Goal: Task Accomplishment & Management: Use online tool/utility

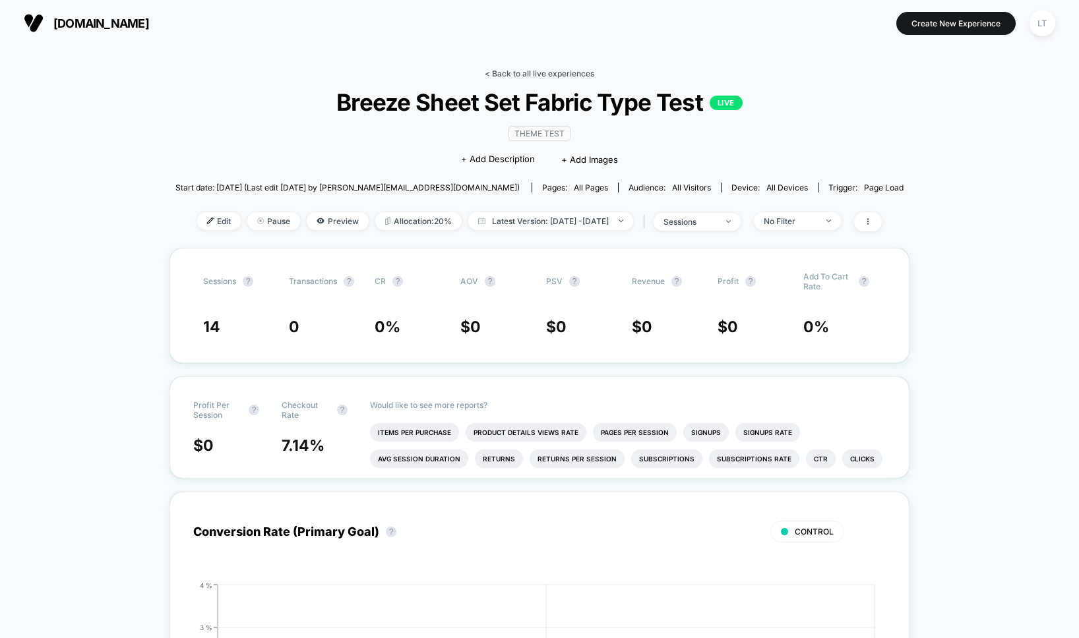
click at [533, 75] on link "< Back to all live experiences" at bounding box center [539, 74] width 109 height 10
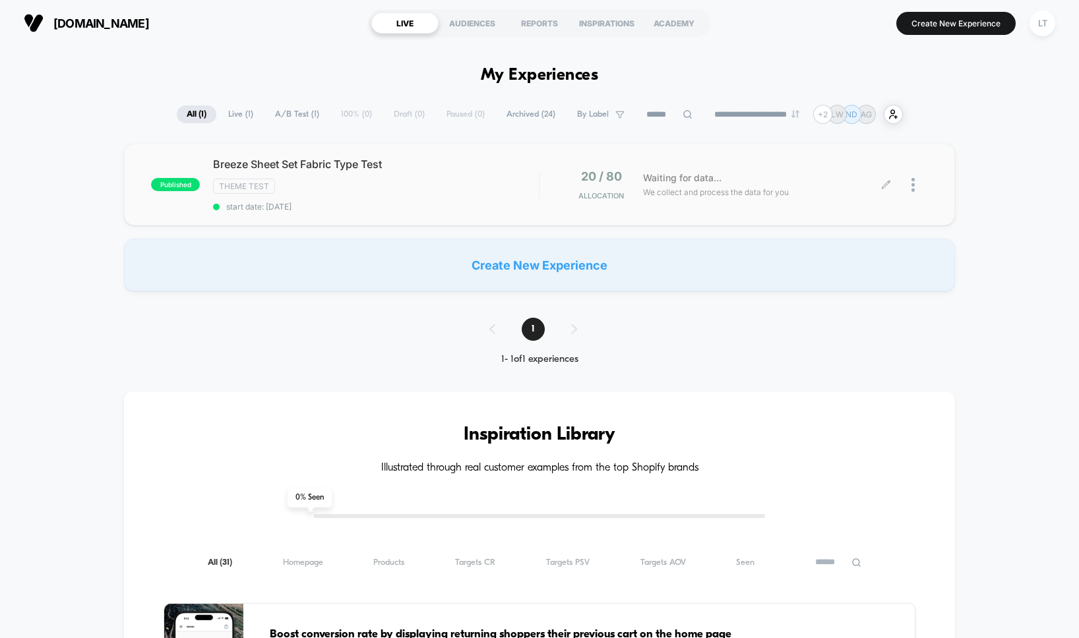
click at [906, 183] on div at bounding box center [907, 184] width 42 height 31
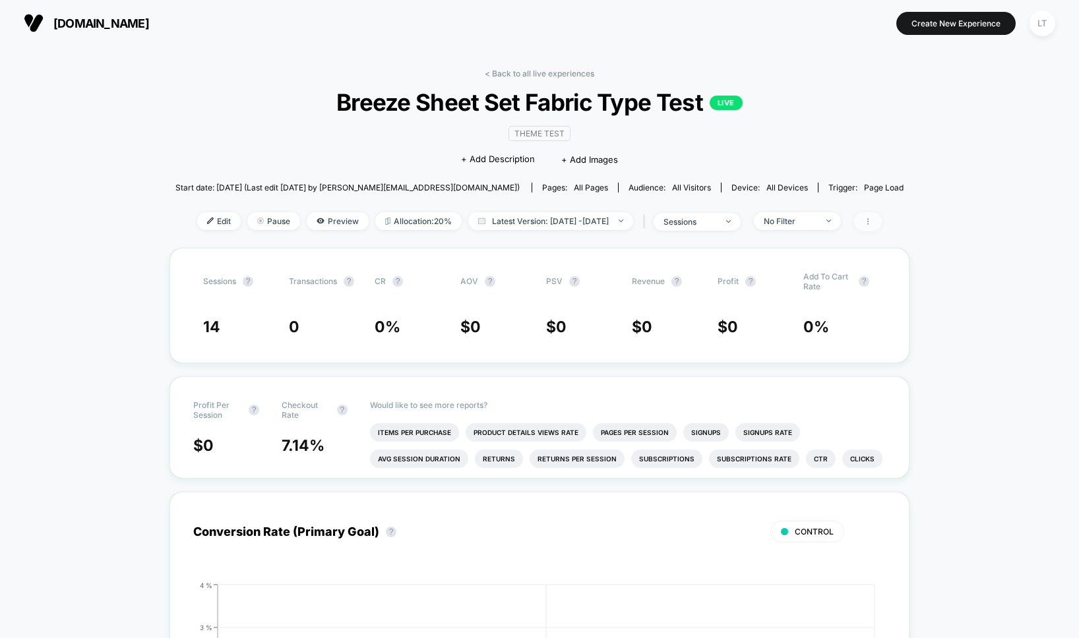
click at [872, 222] on icon at bounding box center [868, 222] width 8 height 8
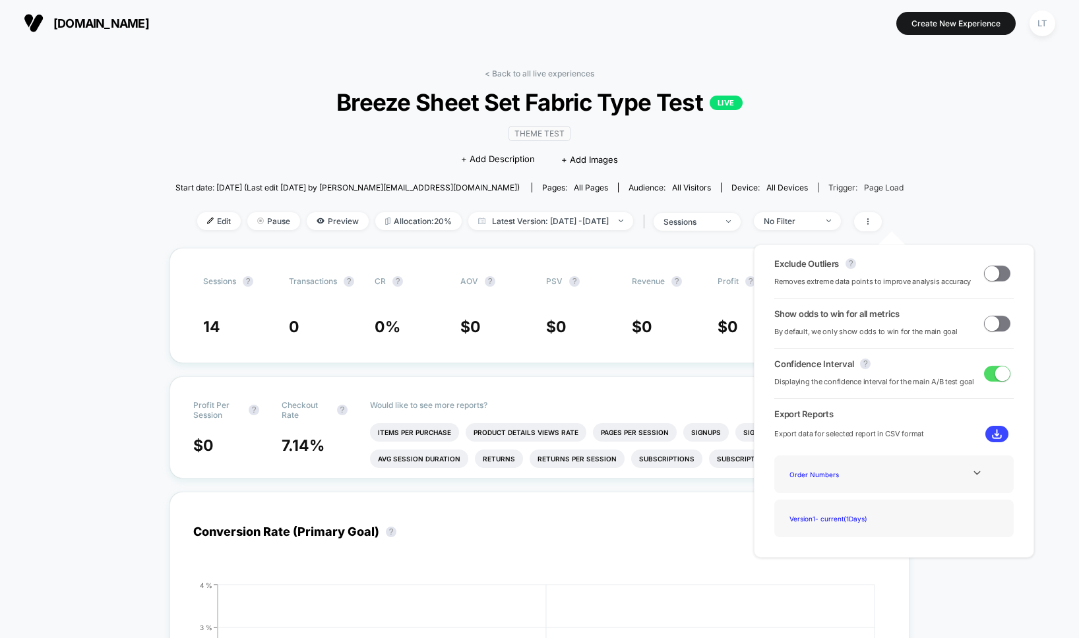
click at [817, 189] on span "Trigger: Page Load" at bounding box center [860, 188] width 86 height 10
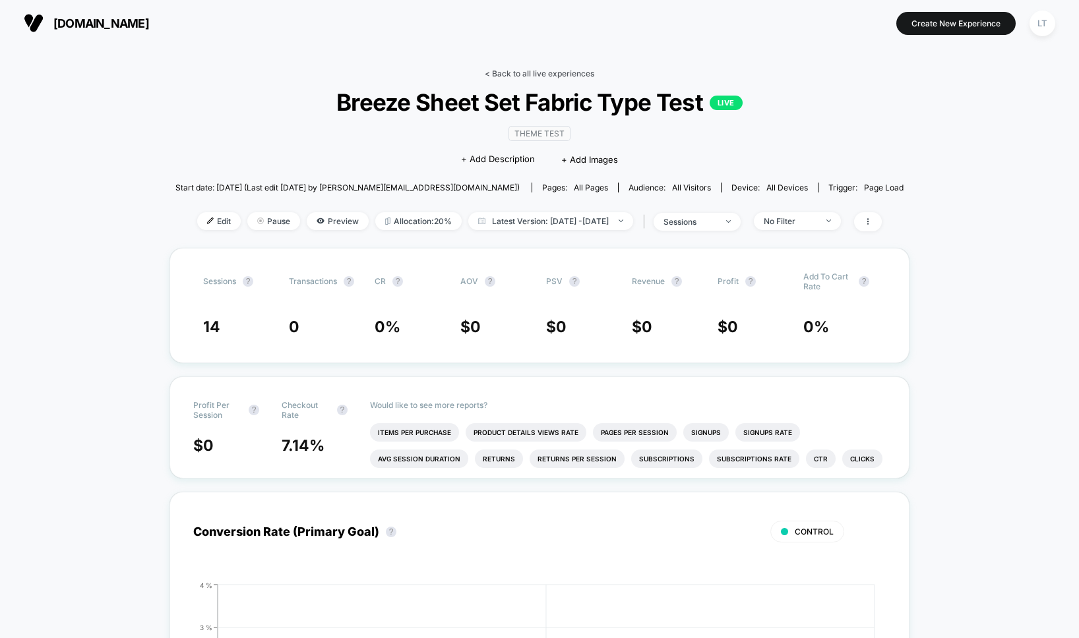
click at [514, 73] on link "< Back to all live experiences" at bounding box center [539, 74] width 109 height 10
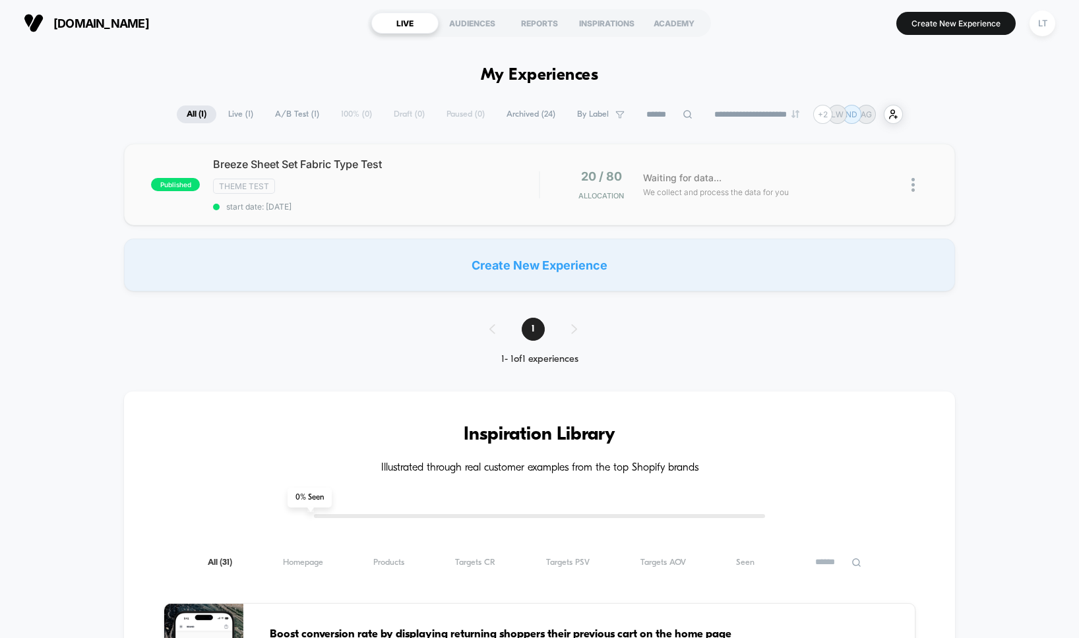
click at [912, 179] on img at bounding box center [912, 185] width 3 height 14
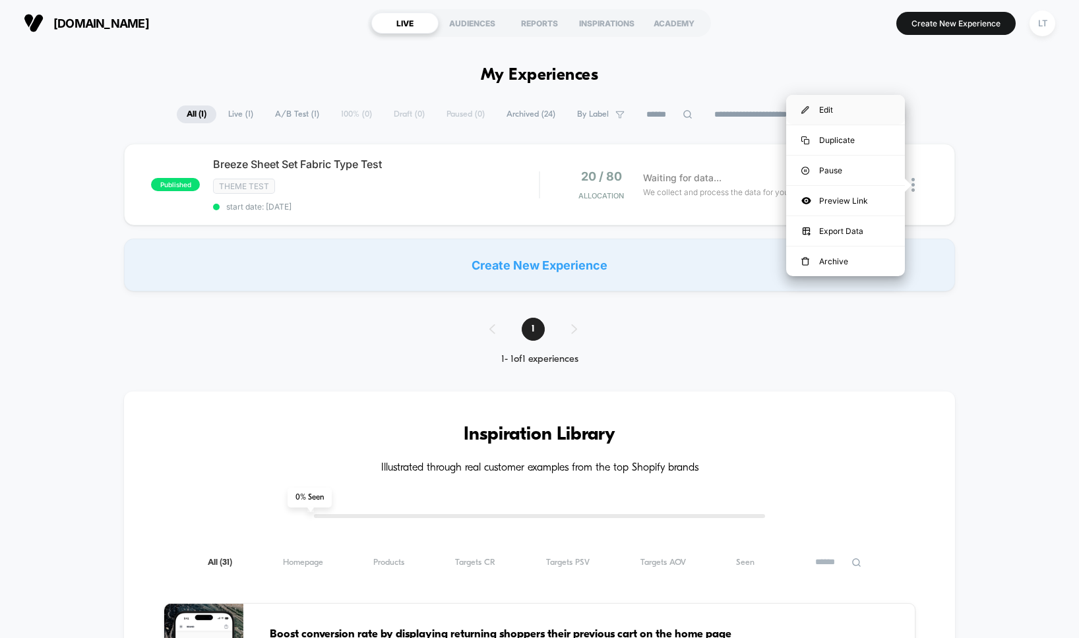
click at [825, 111] on div "Edit" at bounding box center [845, 110] width 119 height 30
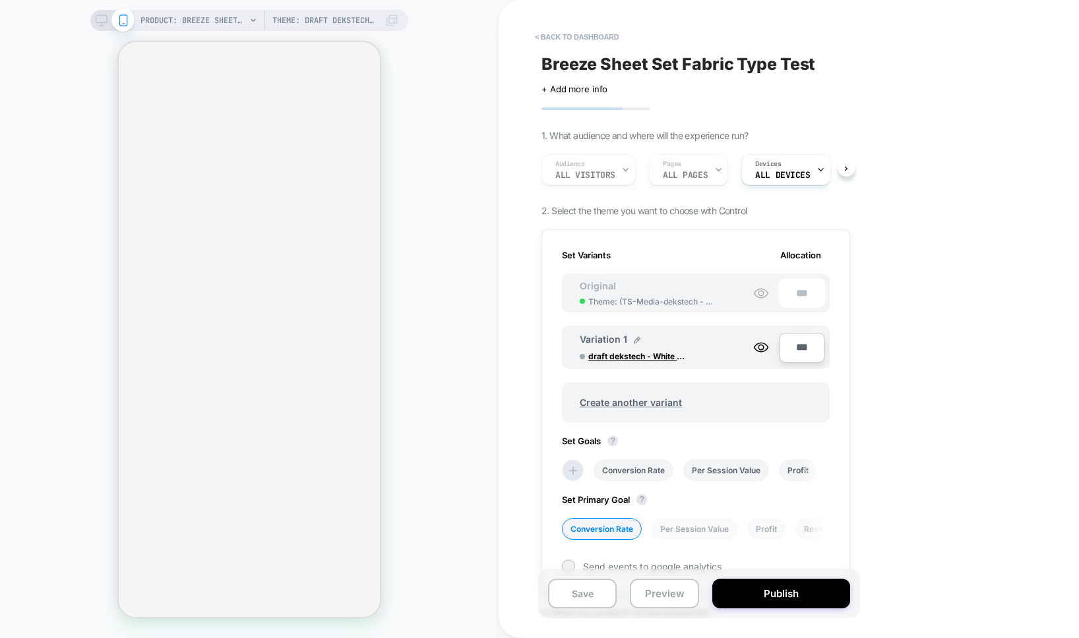
scroll to position [0, 1]
click at [693, 169] on div "Audience All Visitors Pages ALL PAGES Devices ALL DEVICES" at bounding box center [689, 170] width 309 height 44
click at [776, 166] on span "Devices" at bounding box center [768, 164] width 26 height 9
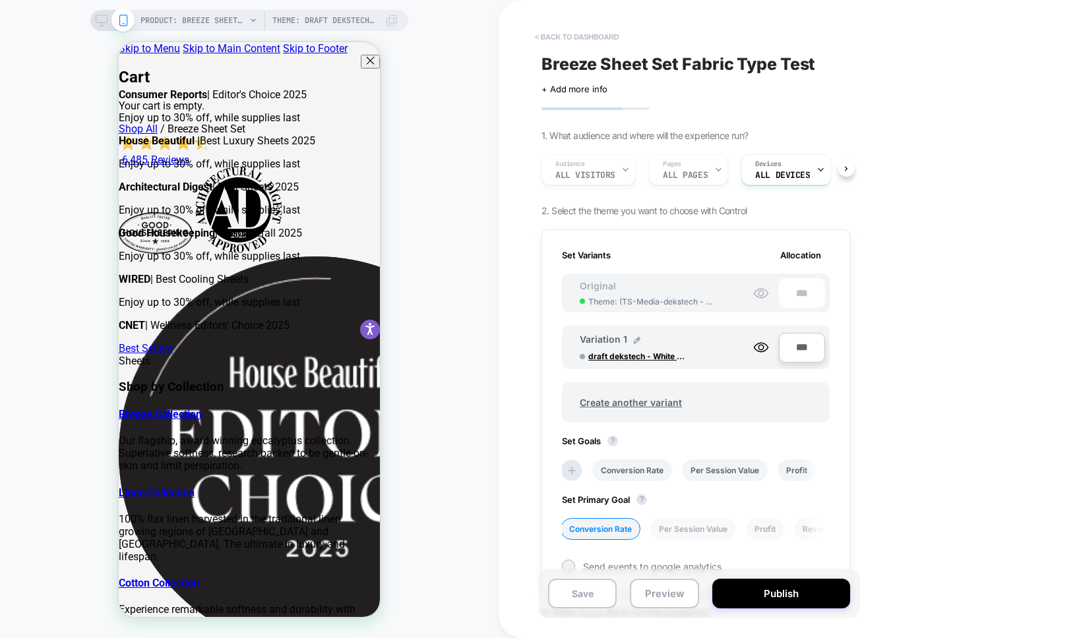
scroll to position [0, 0]
click at [252, 18] on icon at bounding box center [253, 20] width 8 height 8
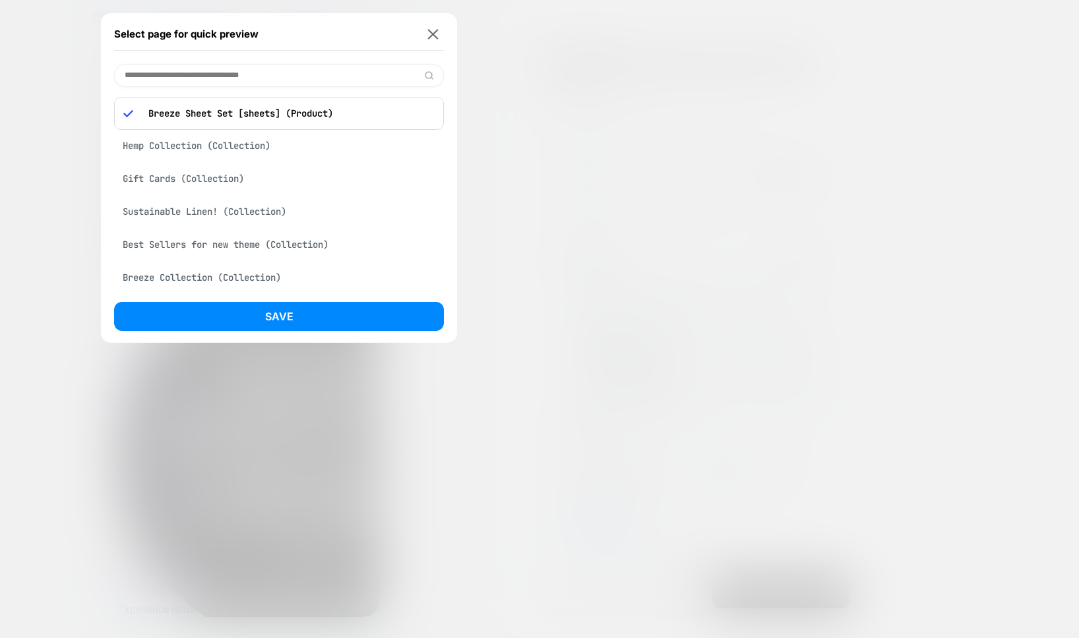
click at [81, 111] on div at bounding box center [539, 319] width 1079 height 638
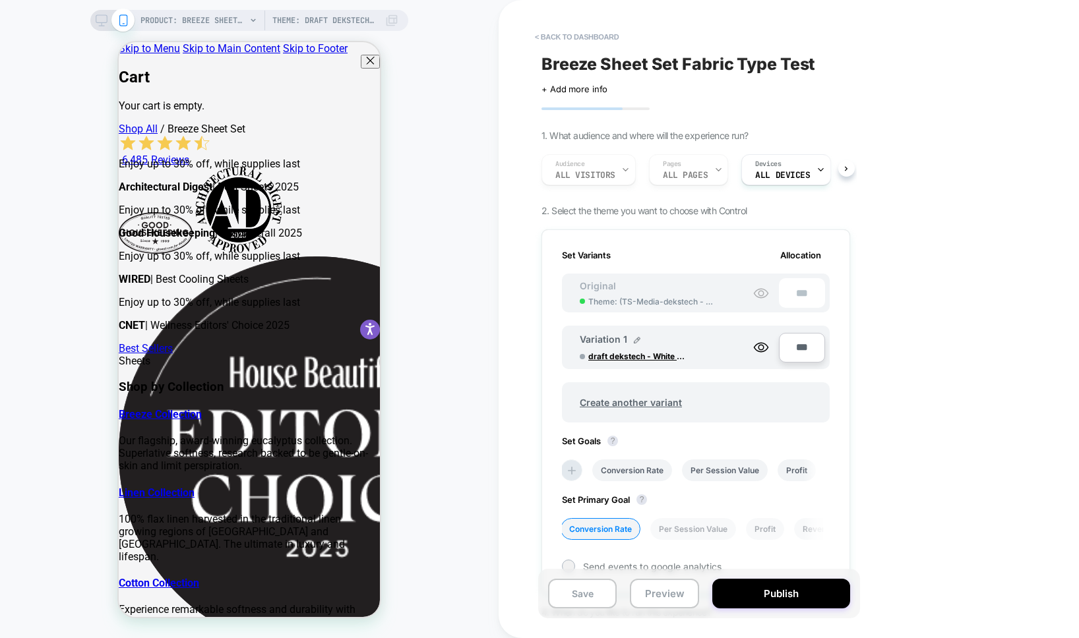
click at [564, 38] on button "< back to dashboard" at bounding box center [576, 36] width 97 height 21
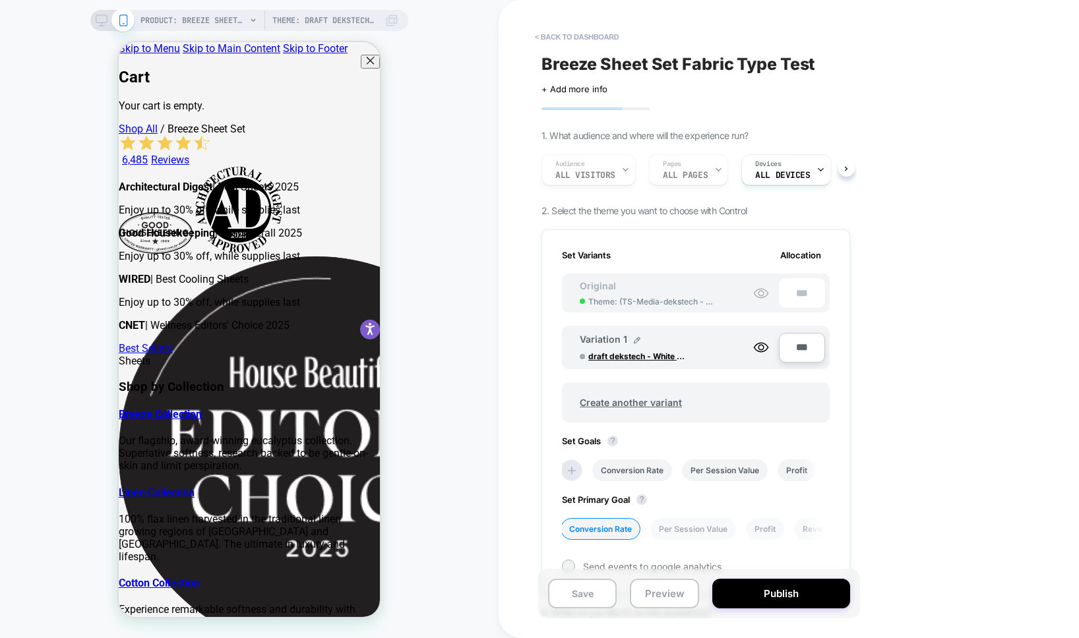
click at [571, 36] on button "< back to dashboard" at bounding box center [576, 36] width 97 height 21
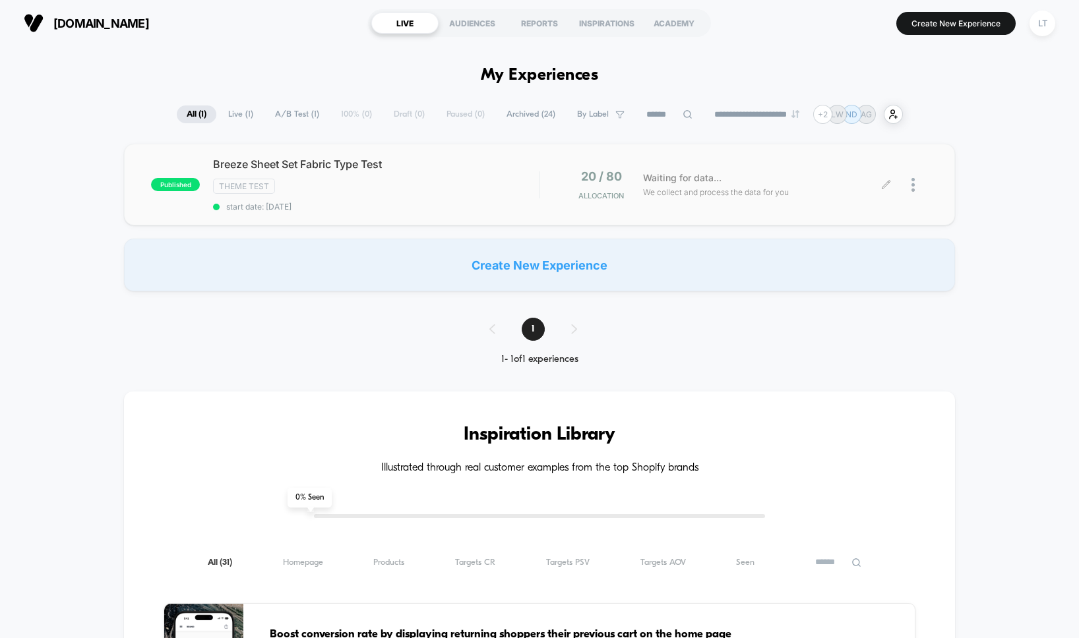
click at [886, 185] on icon at bounding box center [885, 185] width 8 height 8
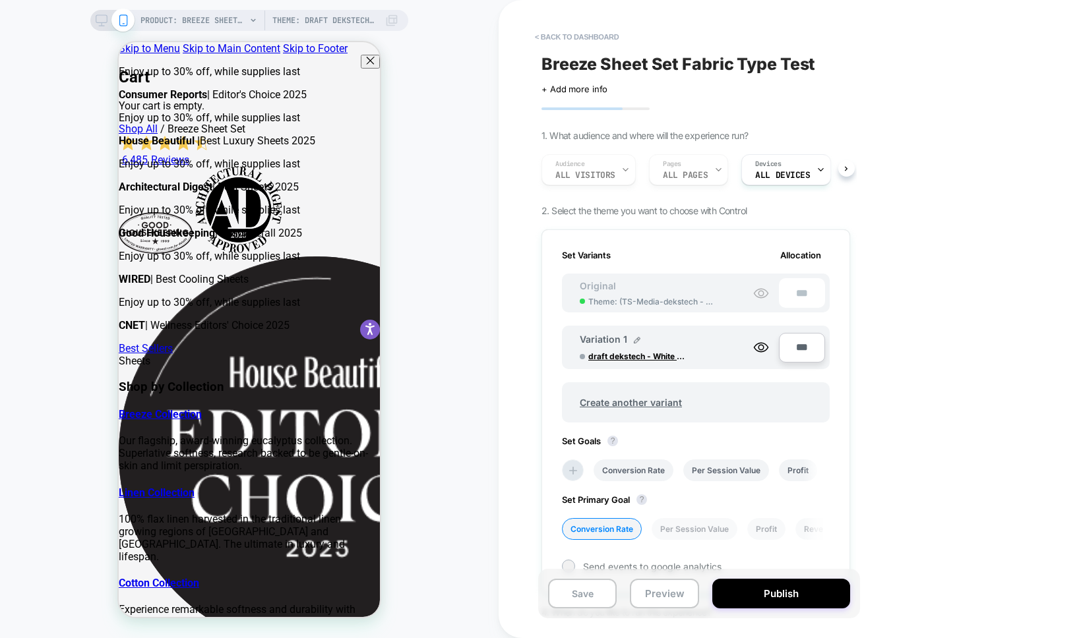
scroll to position [0, 1]
click at [706, 170] on div "Audience All Visitors Pages ALL PAGES Devices ALL DEVICES" at bounding box center [689, 170] width 309 height 44
click at [858, 175] on div "Breeze Sheet Set Fabric Type Test Click to edit experience details + Add more i…" at bounding box center [702, 319] width 322 height 638
click at [850, 171] on button at bounding box center [846, 168] width 16 height 16
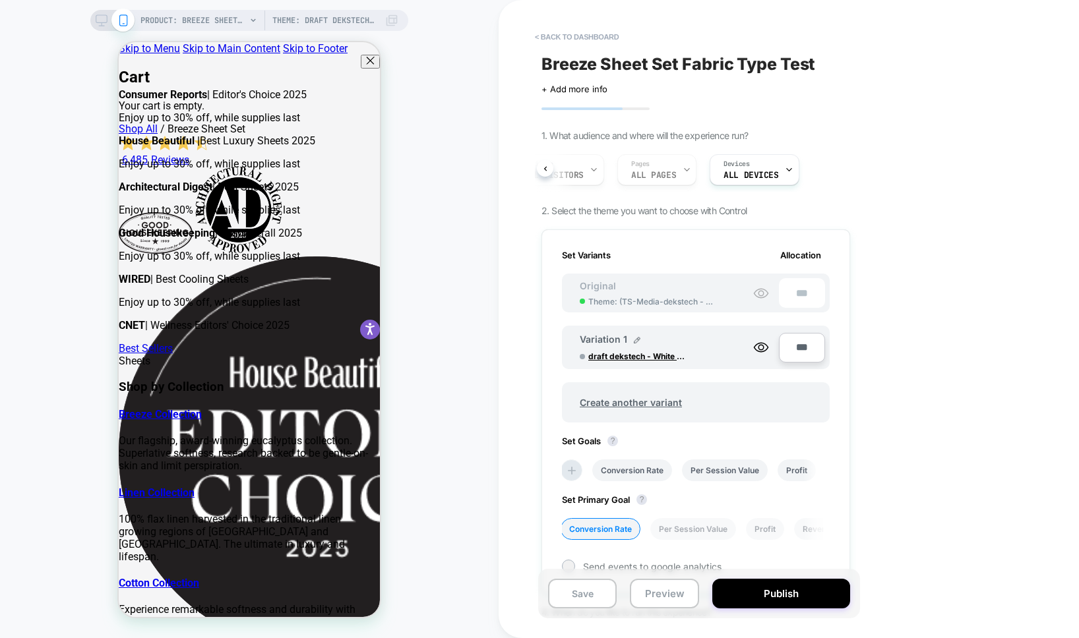
click at [549, 162] on div "Audience All Visitors Pages ALL PAGES Devices ALL DEVICES" at bounding box center [695, 170] width 309 height 44
click at [549, 163] on div "Audience All Visitors Pages ALL PAGES Devices ALL DEVICES" at bounding box center [689, 170] width 309 height 44
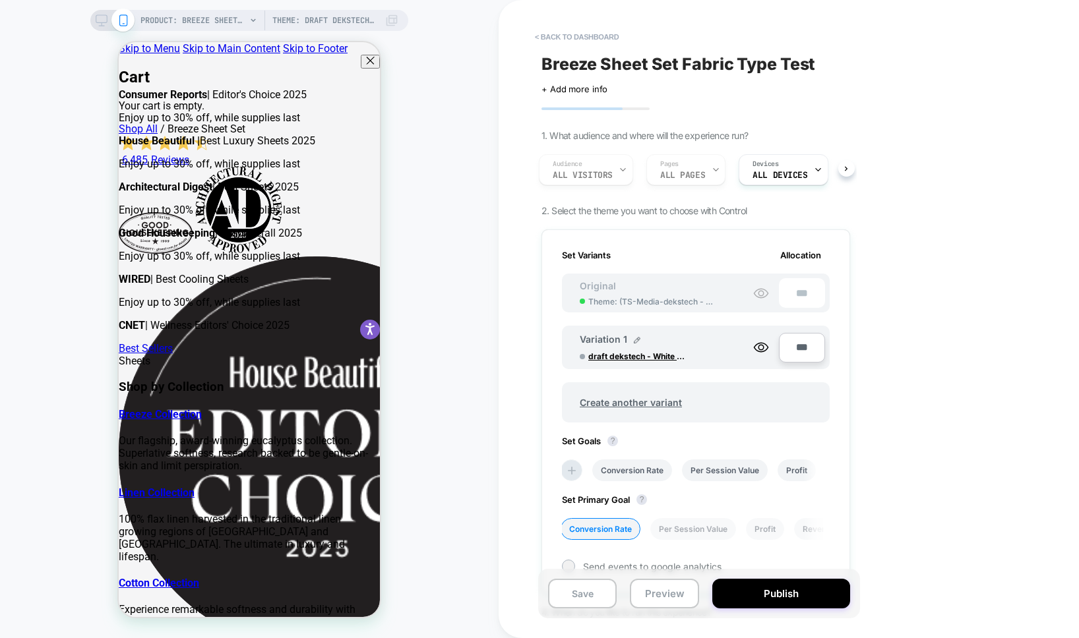
click at [549, 163] on div "Audience All Visitors Pages ALL PAGES Devices ALL DEVICES" at bounding box center [689, 170] width 309 height 44
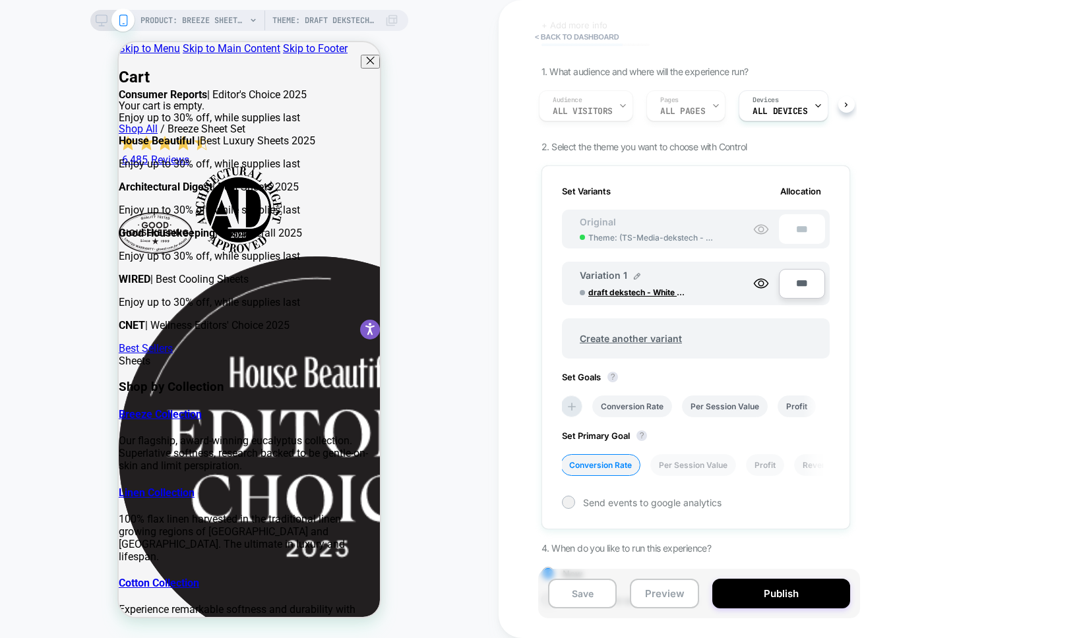
scroll to position [0, 0]
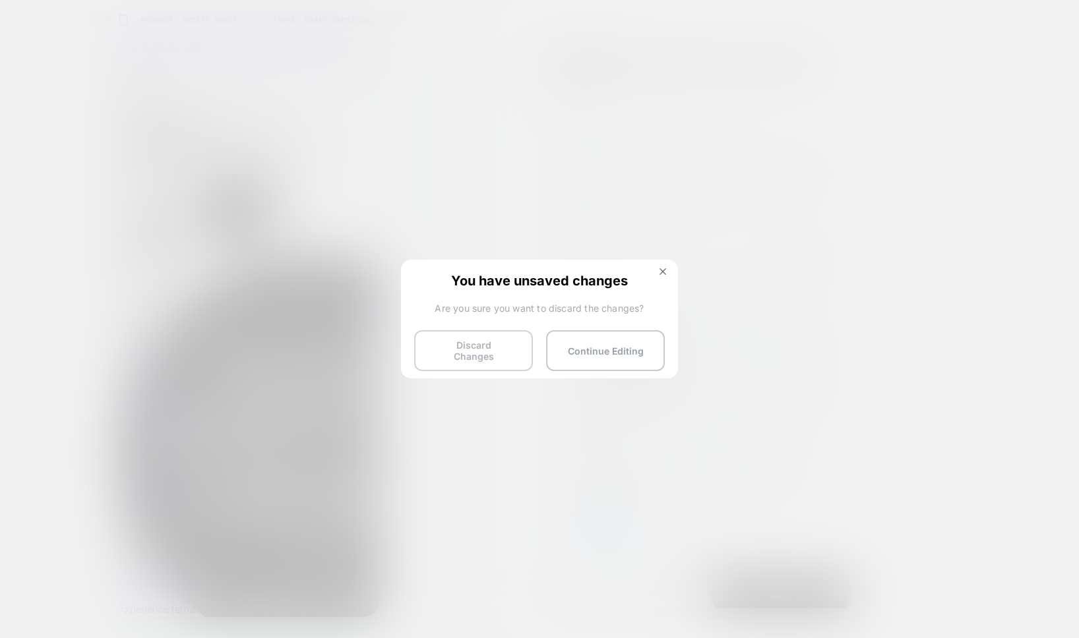
click at [469, 352] on button "Discard Changes" at bounding box center [473, 350] width 119 height 41
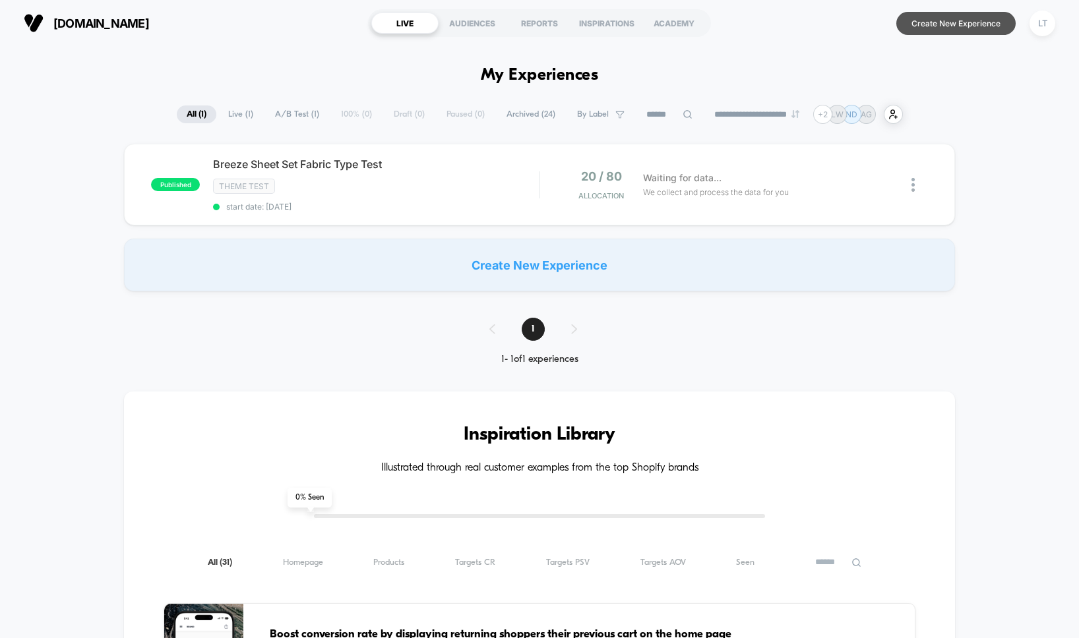
click at [959, 30] on button "Create New Experience" at bounding box center [955, 23] width 119 height 23
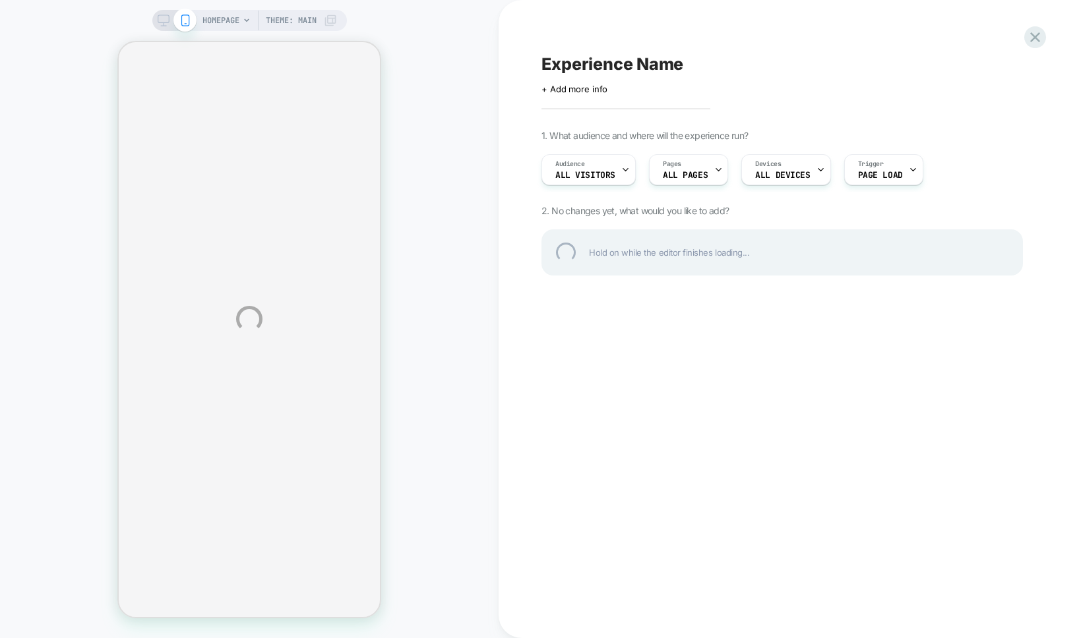
click at [712, 168] on div "HOMEPAGE Theme: MAIN Experience Name Click to edit experience details + Add mor…" at bounding box center [539, 319] width 1079 height 638
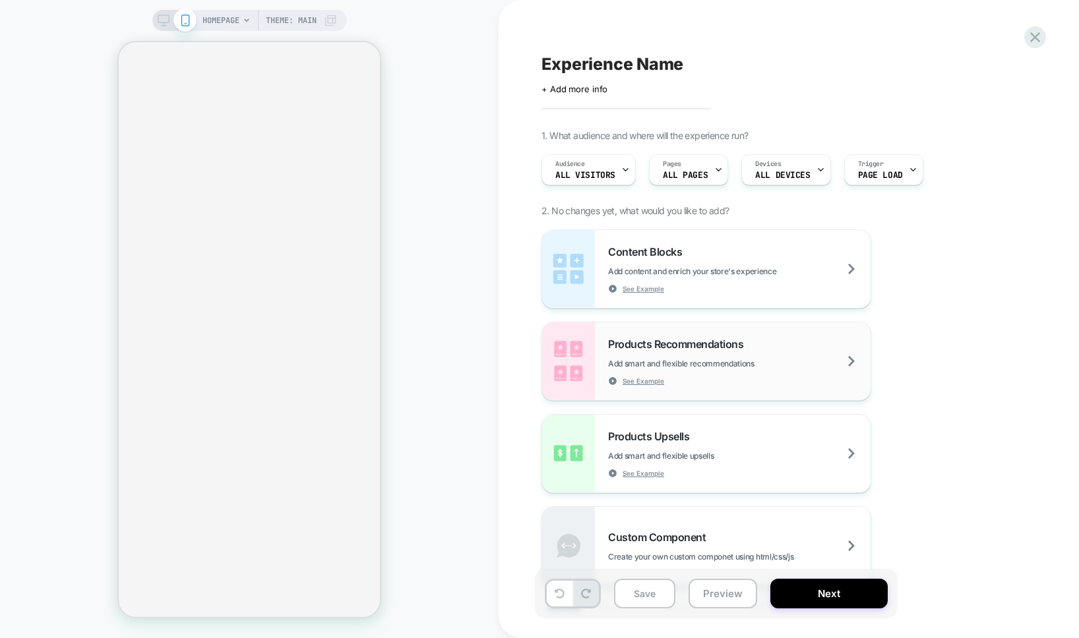
click at [719, 170] on icon at bounding box center [718, 169] width 9 height 9
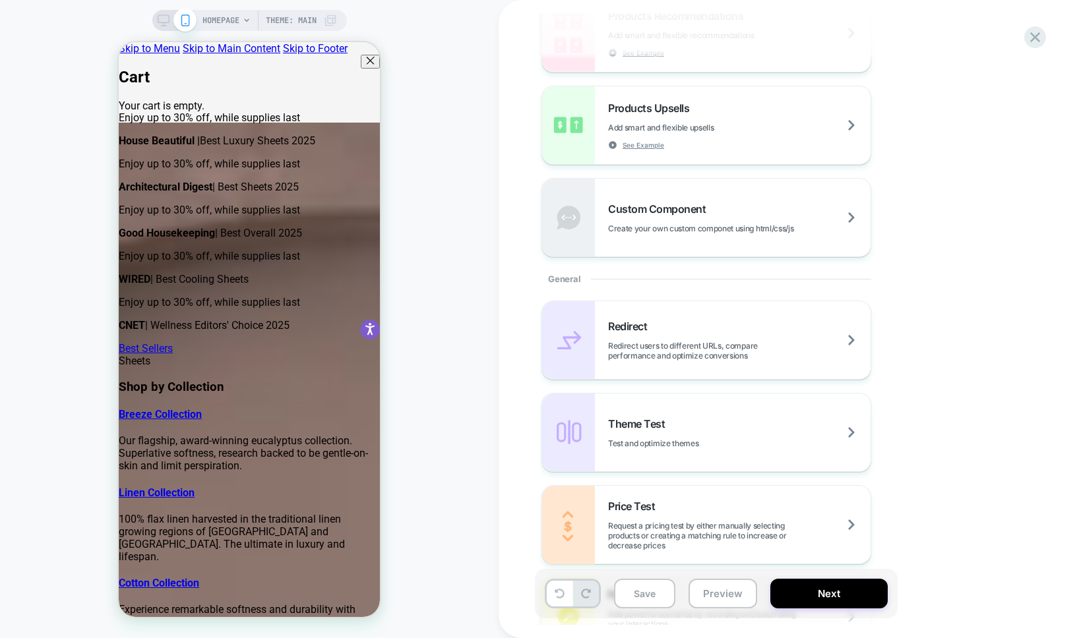
scroll to position [483, 0]
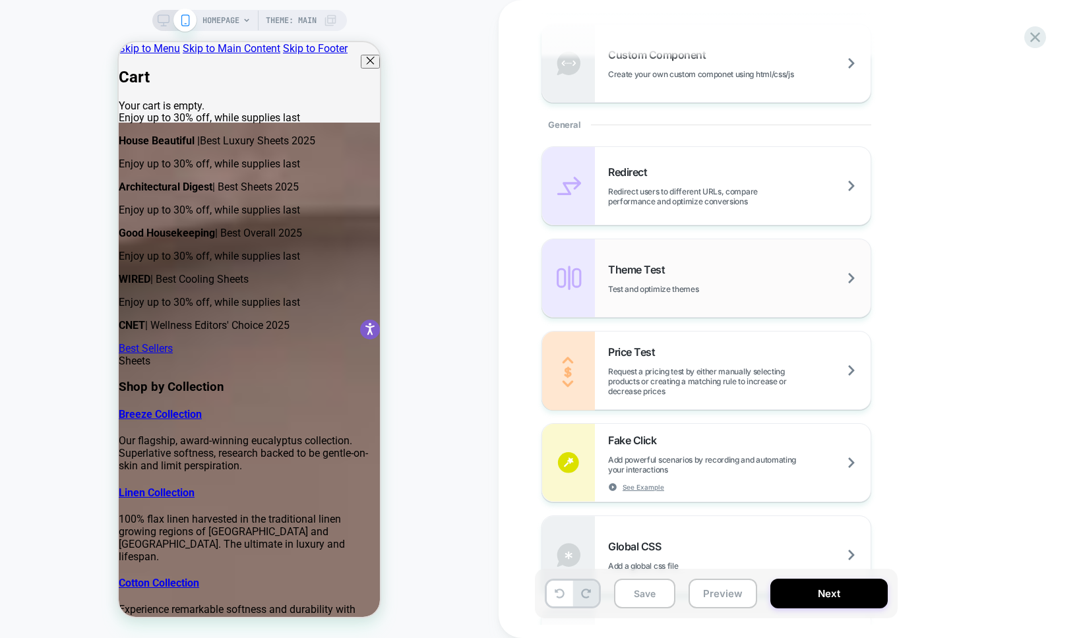
click at [707, 293] on div "Theme Test Test and optimize themes" at bounding box center [706, 278] width 328 height 78
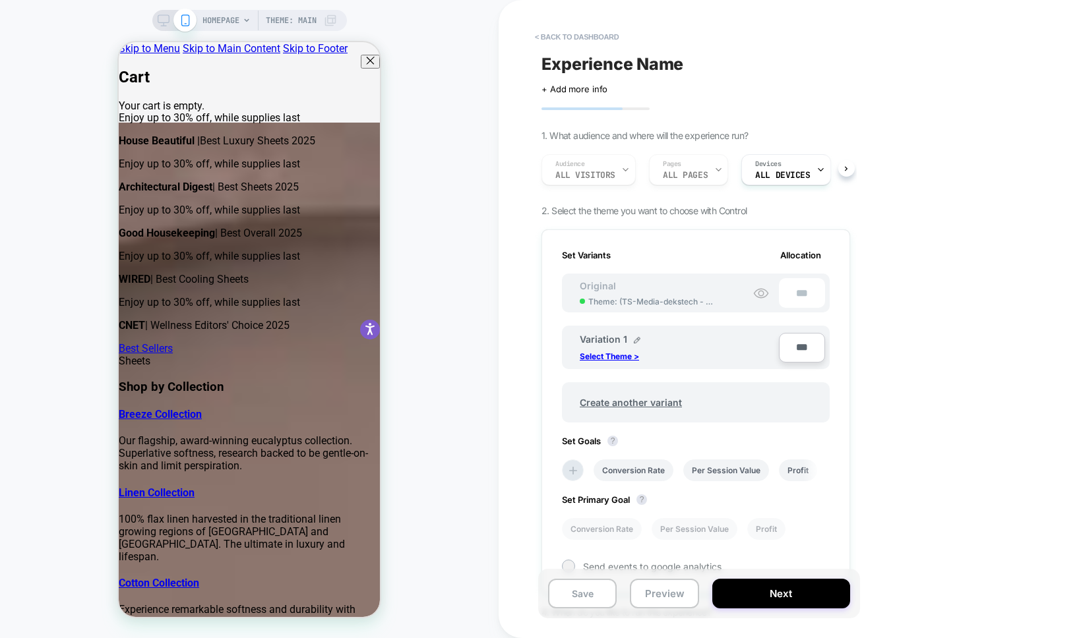
scroll to position [0, 1]
click at [703, 163] on div "Audience All Visitors Pages ALL PAGES Devices ALL DEVICES" at bounding box center [689, 170] width 309 height 44
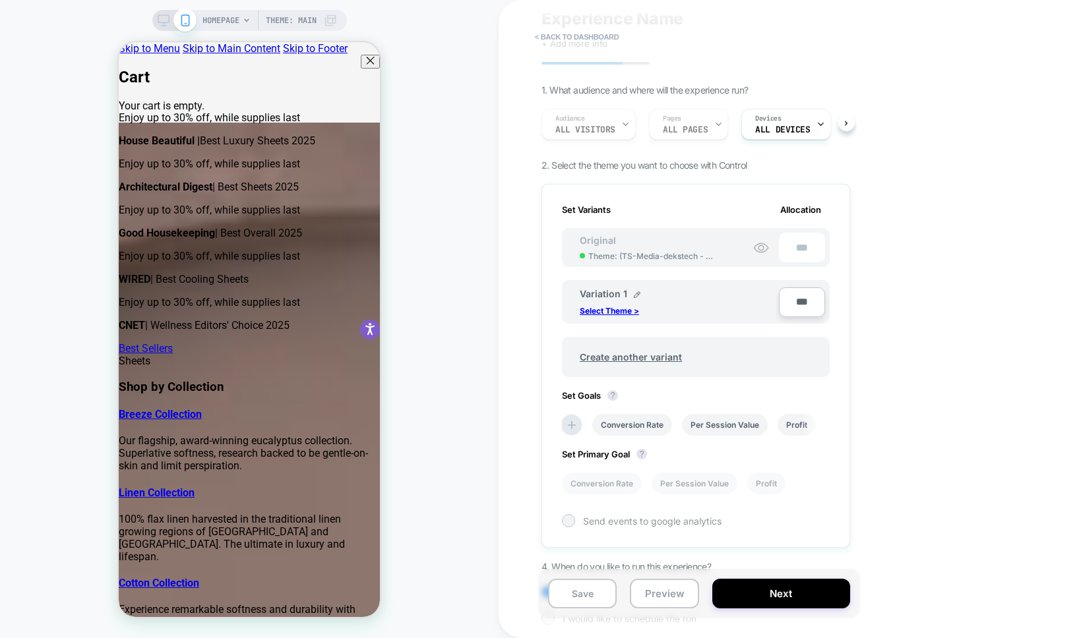
scroll to position [111, 0]
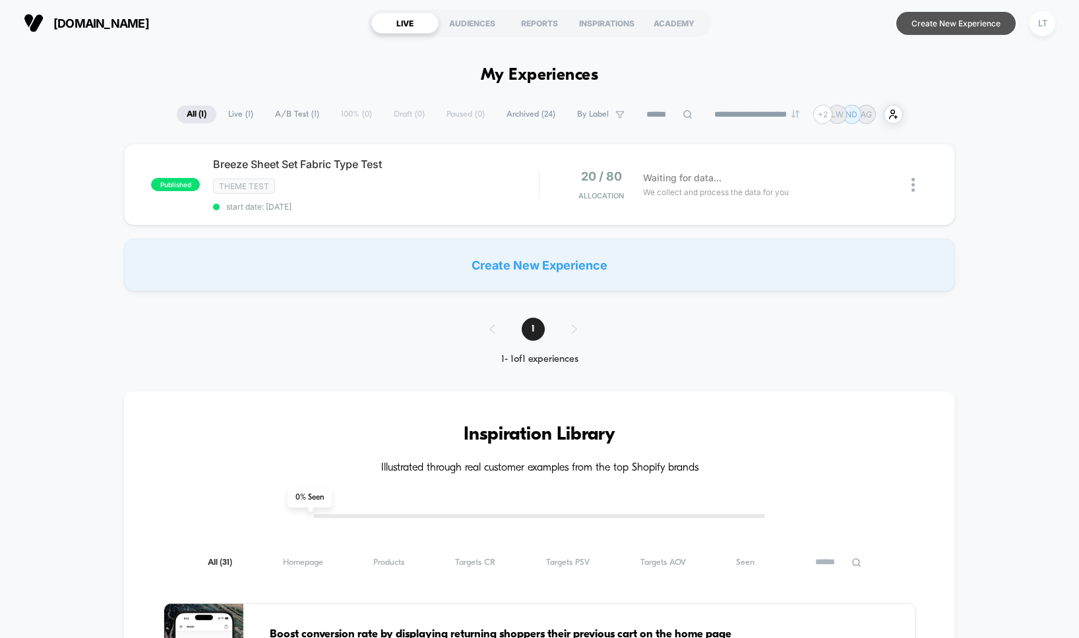
click at [947, 34] on button "Create New Experience" at bounding box center [955, 23] width 119 height 23
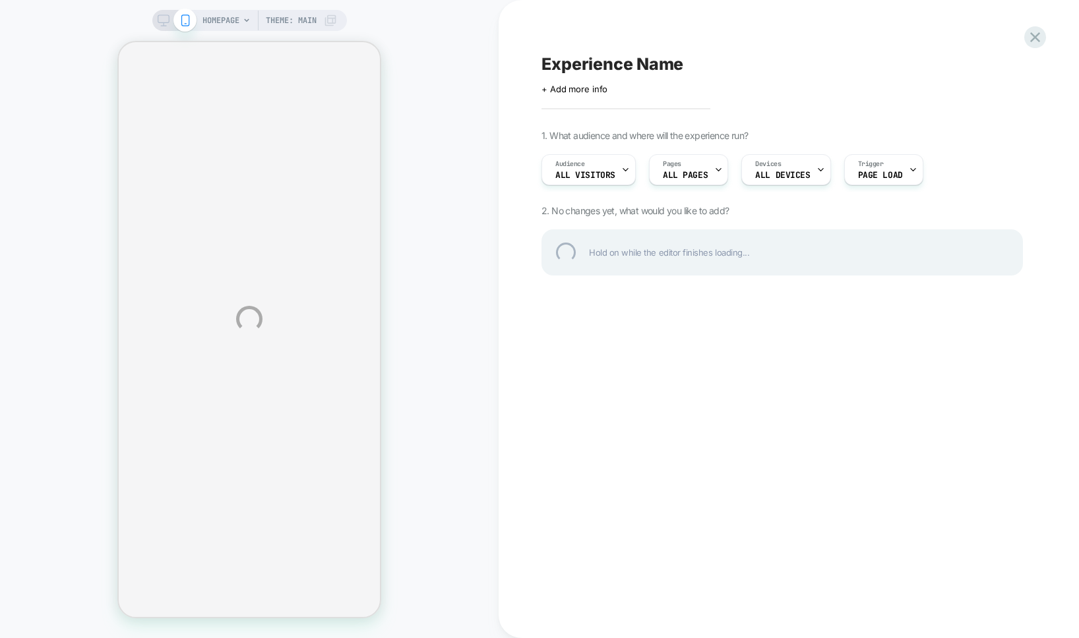
click at [692, 168] on div "HOMEPAGE Theme: MAIN Experience Name Click to edit experience details + Add mor…" at bounding box center [539, 319] width 1079 height 638
click at [713, 172] on div "HOMEPAGE Theme: MAIN Experience Name Click to edit experience details + Add mor…" at bounding box center [539, 319] width 1079 height 638
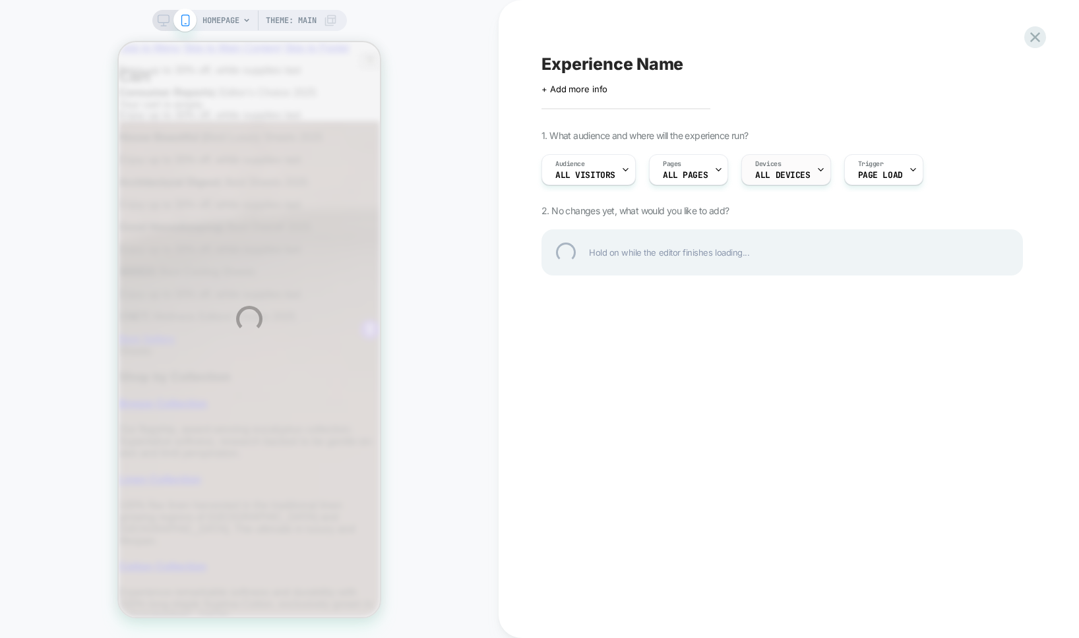
click at [716, 171] on icon at bounding box center [718, 170] width 5 height 3
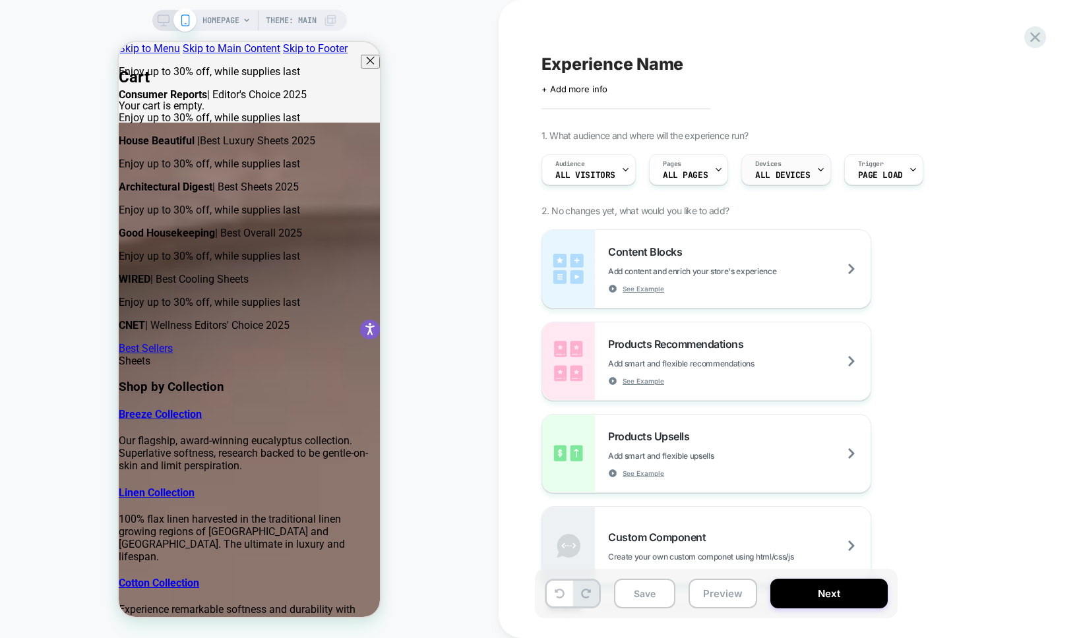
click at [773, 164] on span "Devices" at bounding box center [768, 164] width 26 height 9
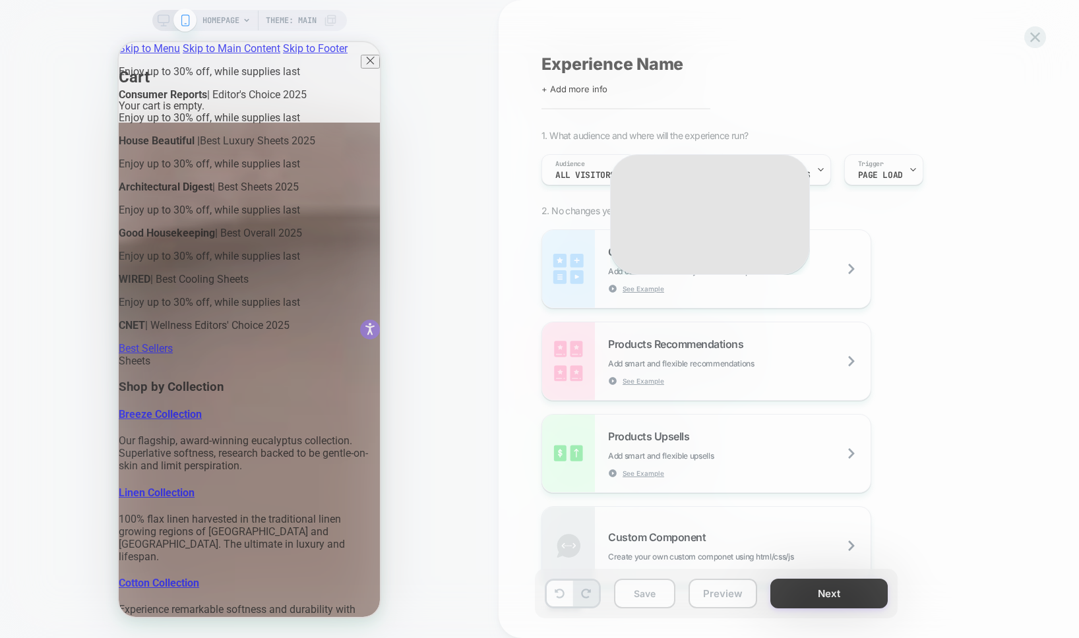
click at [665, 171] on div "On which devices do you want your experience to be displayed? Mobile Only Only …" at bounding box center [710, 214] width 200 height 121
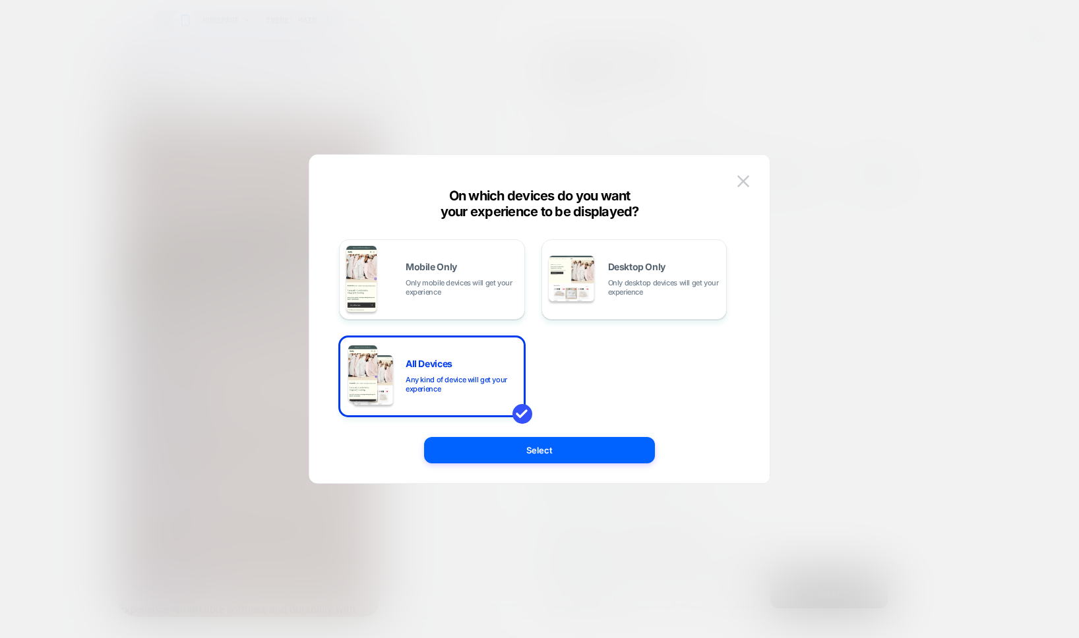
click at [637, 93] on div at bounding box center [539, 319] width 1079 height 638
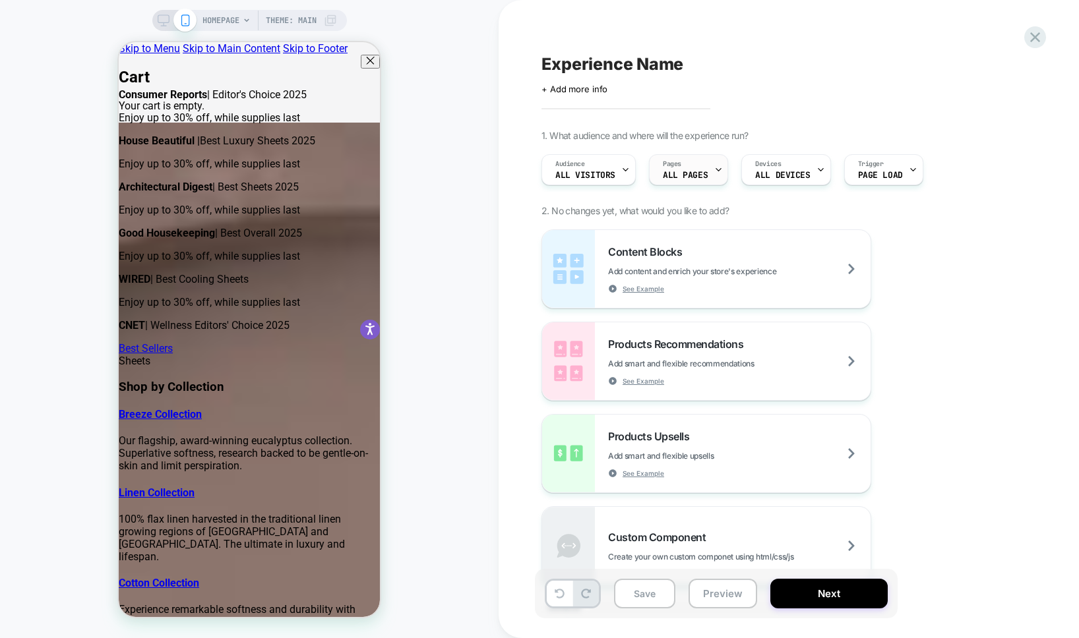
click at [695, 165] on div "Pages ALL PAGES" at bounding box center [684, 170] width 71 height 30
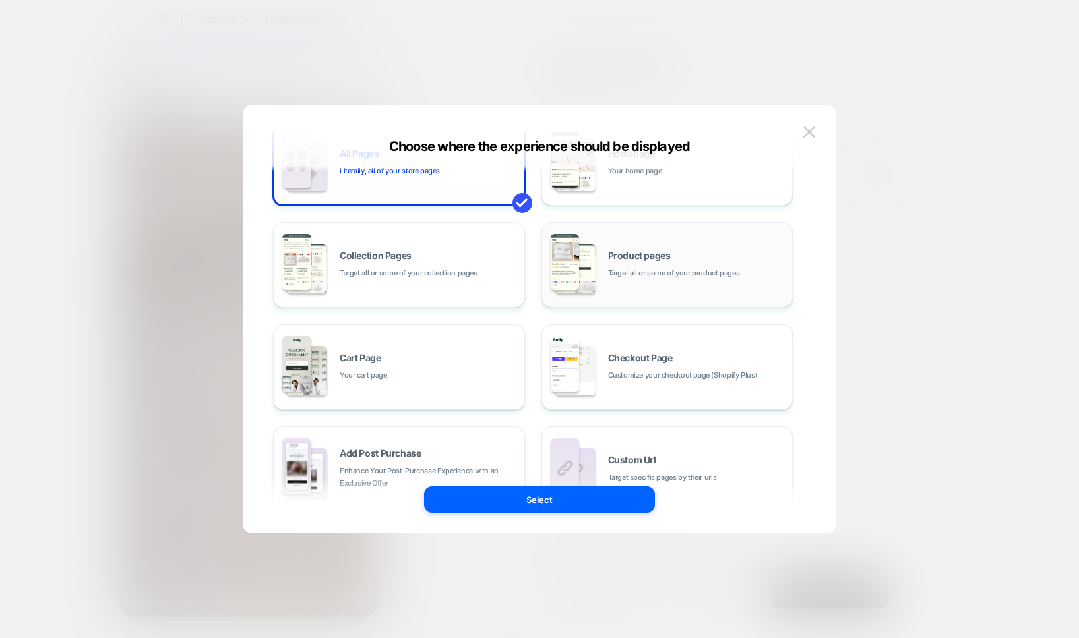
scroll to position [120, 0]
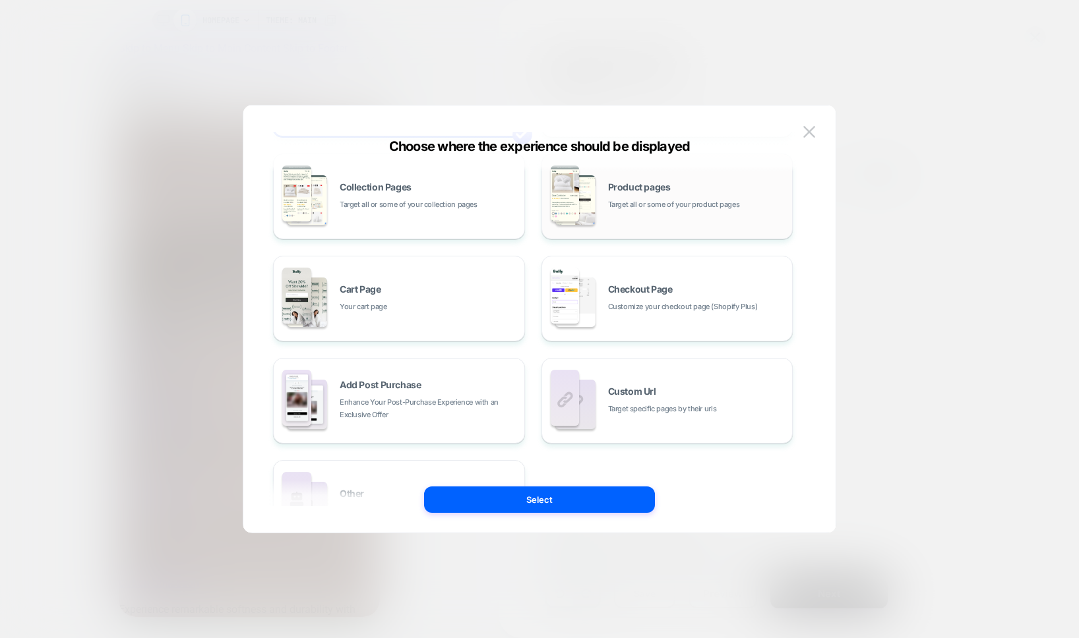
click at [609, 195] on div "Product pages Target all or some of your product pages" at bounding box center [697, 197] width 178 height 28
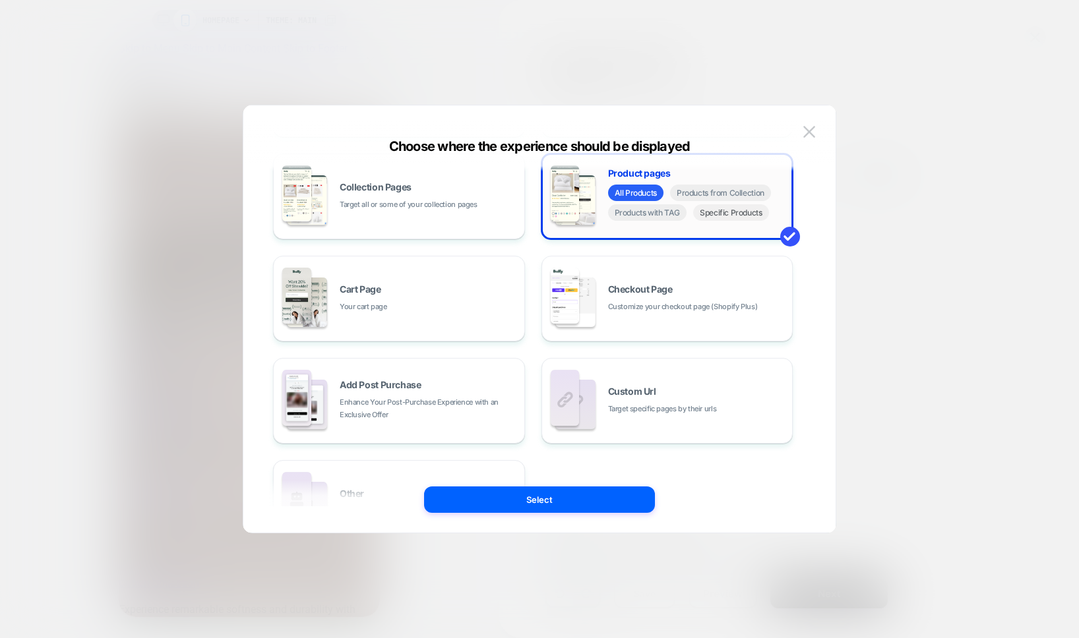
click at [710, 210] on span "Specific Products" at bounding box center [731, 212] width 76 height 16
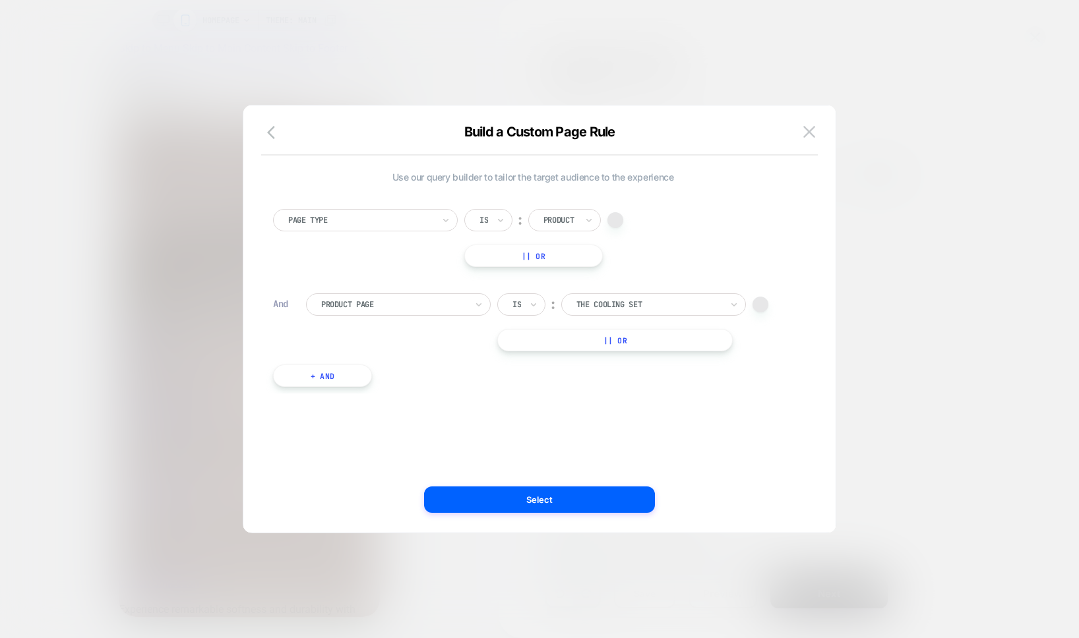
scroll to position [0, 0]
click at [593, 305] on div at bounding box center [648, 305] width 145 height 12
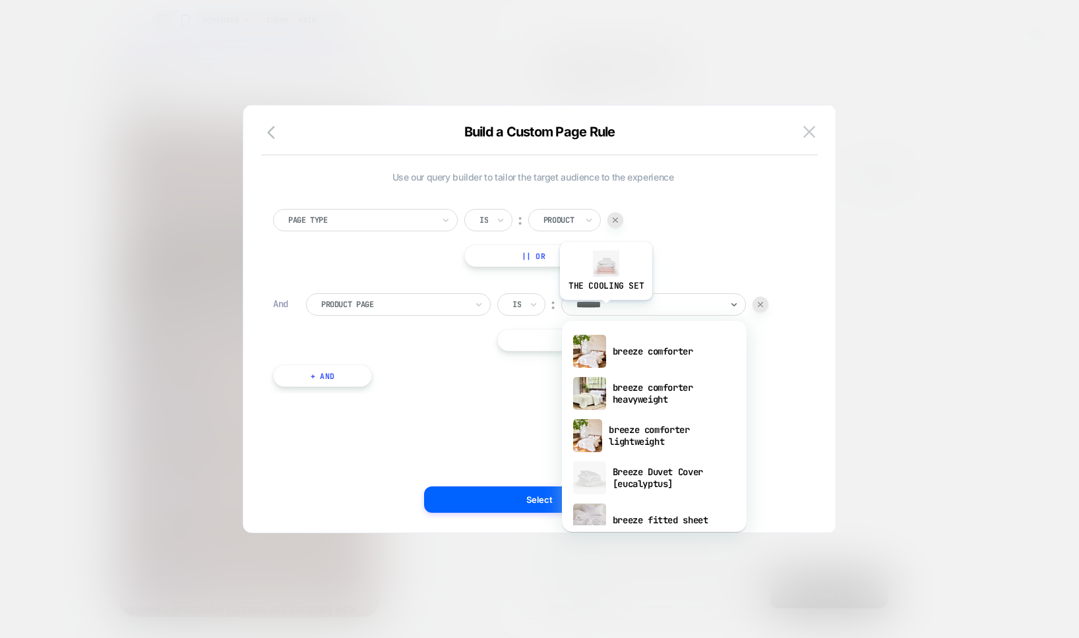
type input "********"
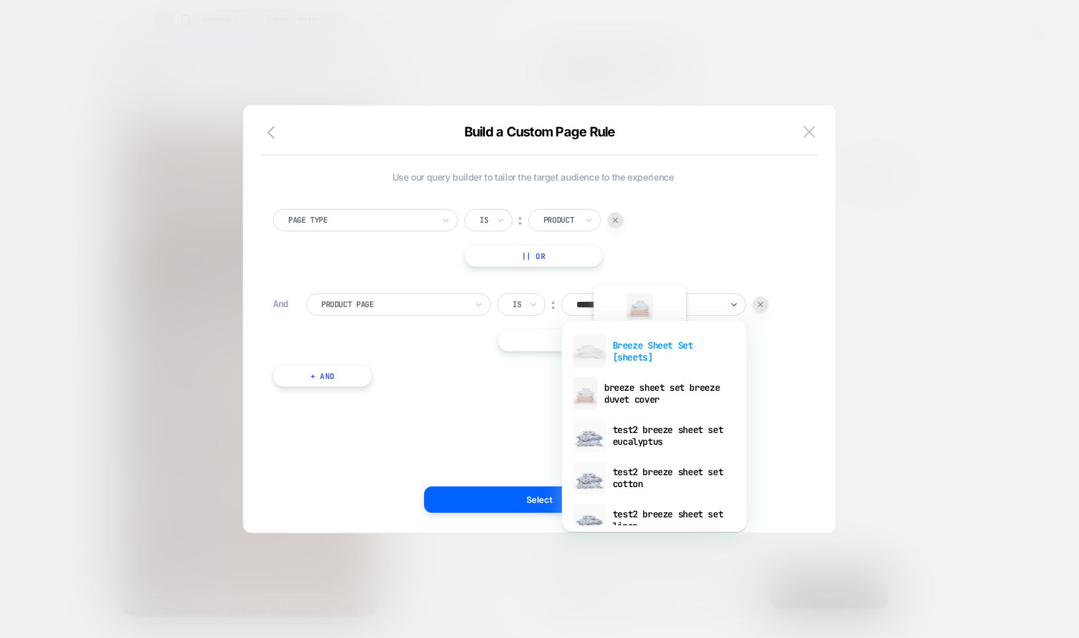
click at [639, 353] on div "Breeze Sheet Set [sheets]" at bounding box center [653, 351] width 171 height 42
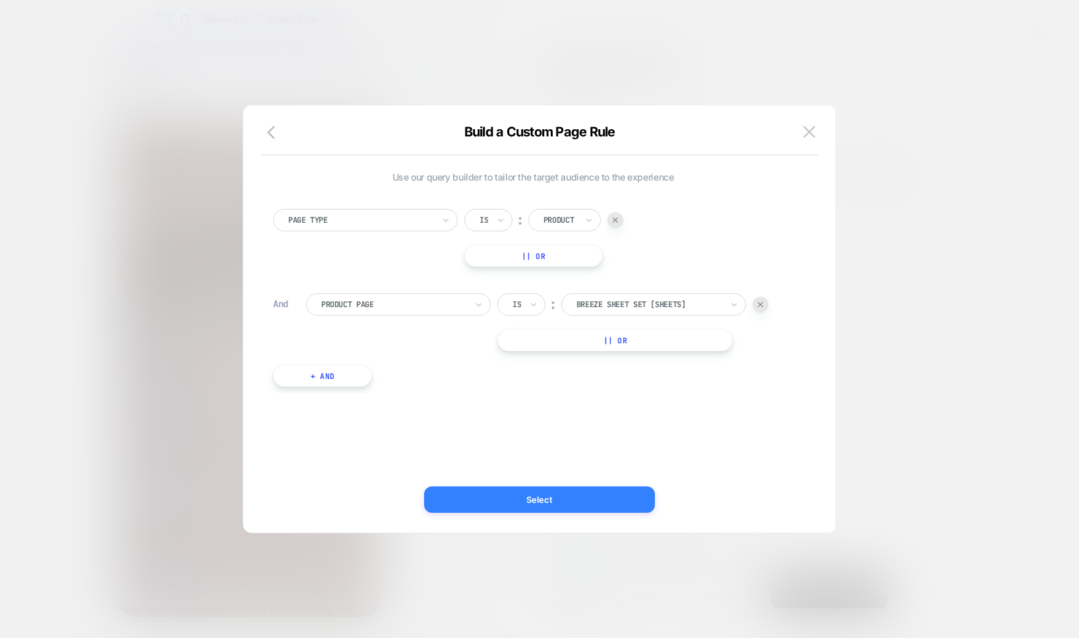
click at [551, 499] on button "Select" at bounding box center [539, 500] width 231 height 26
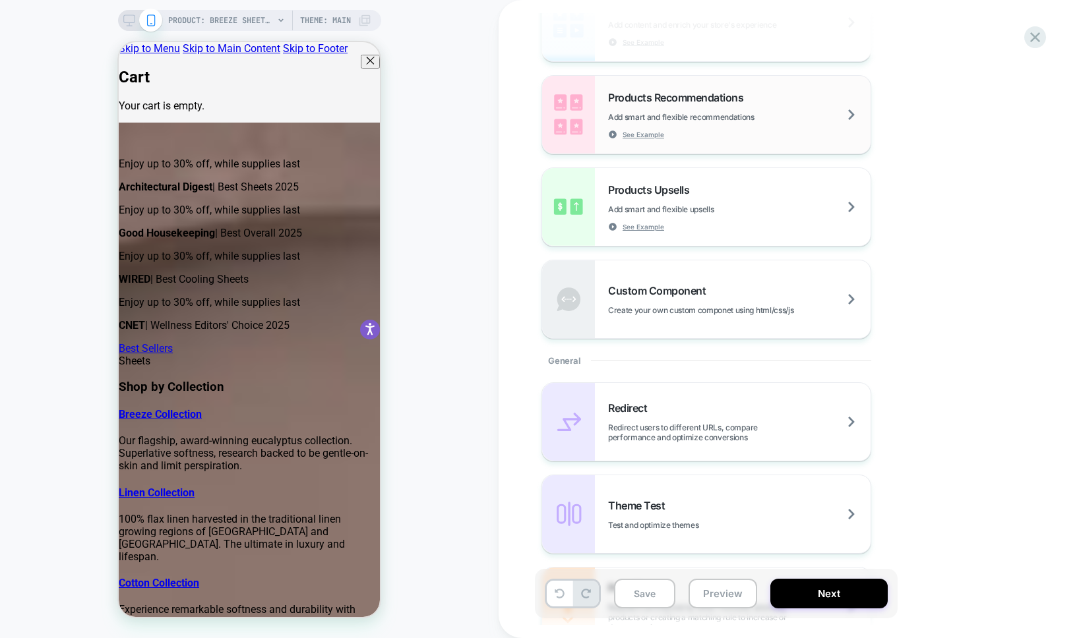
scroll to position [251, 0]
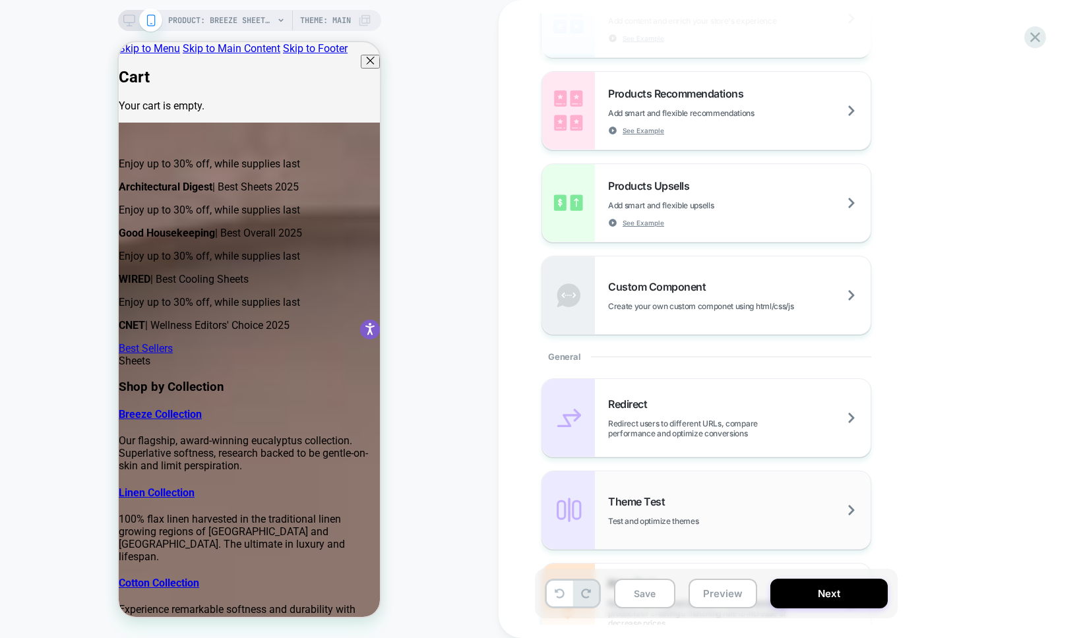
click at [663, 495] on span "Theme Test" at bounding box center [639, 501] width 63 height 13
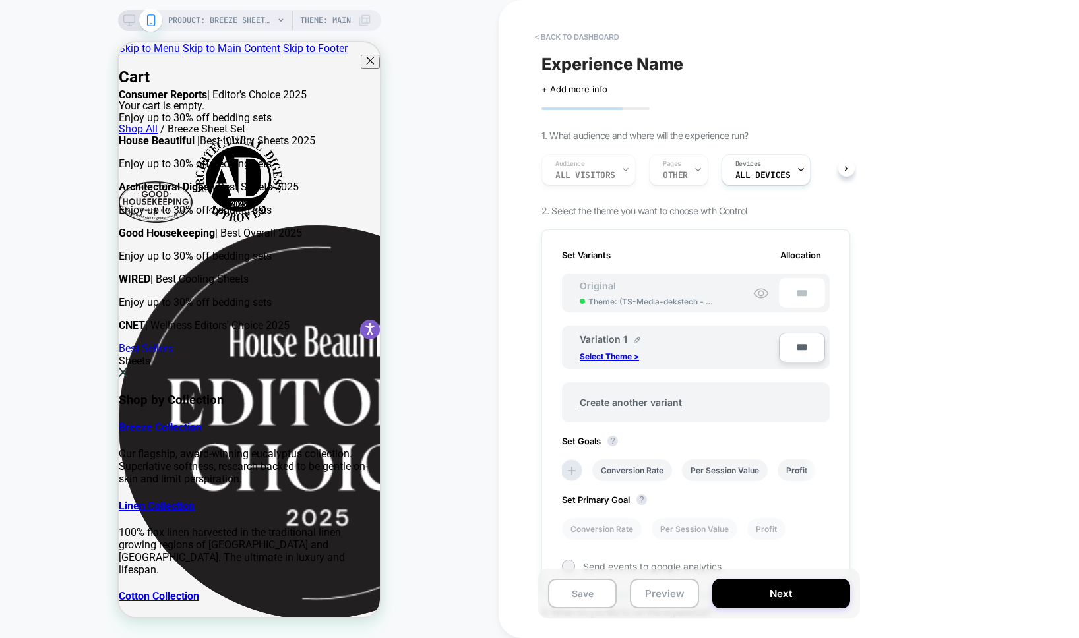
scroll to position [0, 0]
click at [639, 355] on p "Select Theme >" at bounding box center [608, 356] width 59 height 10
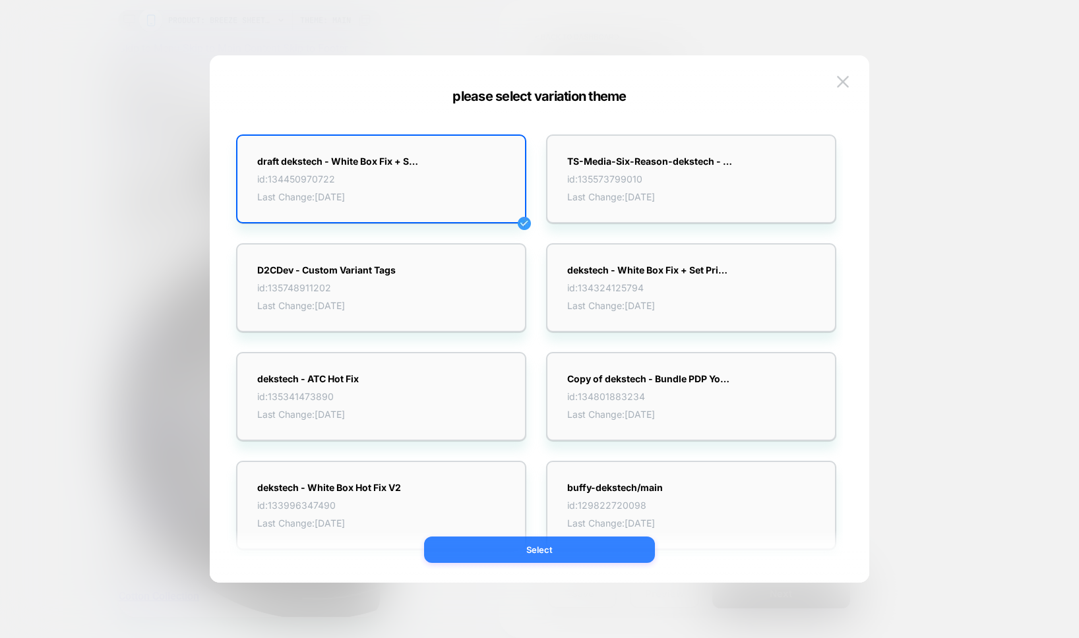
click at [552, 553] on button "Select" at bounding box center [539, 550] width 231 height 26
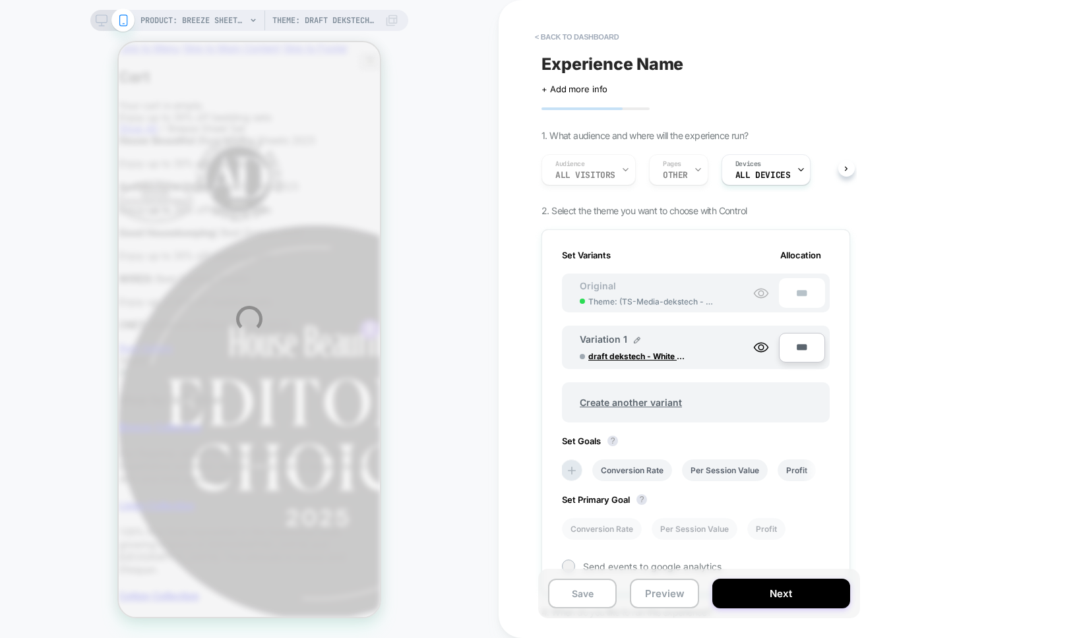
click at [798, 341] on div "PRODUCT: Breeze Sheet Set [sheets] Theme: draft dekstech - White Box Fix + Set …" at bounding box center [539, 319] width 1079 height 638
click at [795, 348] on div "PRODUCT: Breeze Sheet Set [sheets] Theme: draft dekstech - White Box Fix + Set …" at bounding box center [539, 319] width 1079 height 638
click at [797, 352] on div "PRODUCT: Breeze Sheet Set [sheets] Theme: draft dekstech - White Box Fix + Set …" at bounding box center [539, 319] width 1079 height 638
click at [806, 355] on div "PRODUCT: Breeze Sheet Set [sheets] Theme: draft dekstech - White Box Fix + Set …" at bounding box center [539, 319] width 1079 height 638
click at [794, 349] on div "PRODUCT: Breeze Sheet Set [sheets] Theme: draft dekstech - White Box Fix + Set …" at bounding box center [539, 319] width 1079 height 638
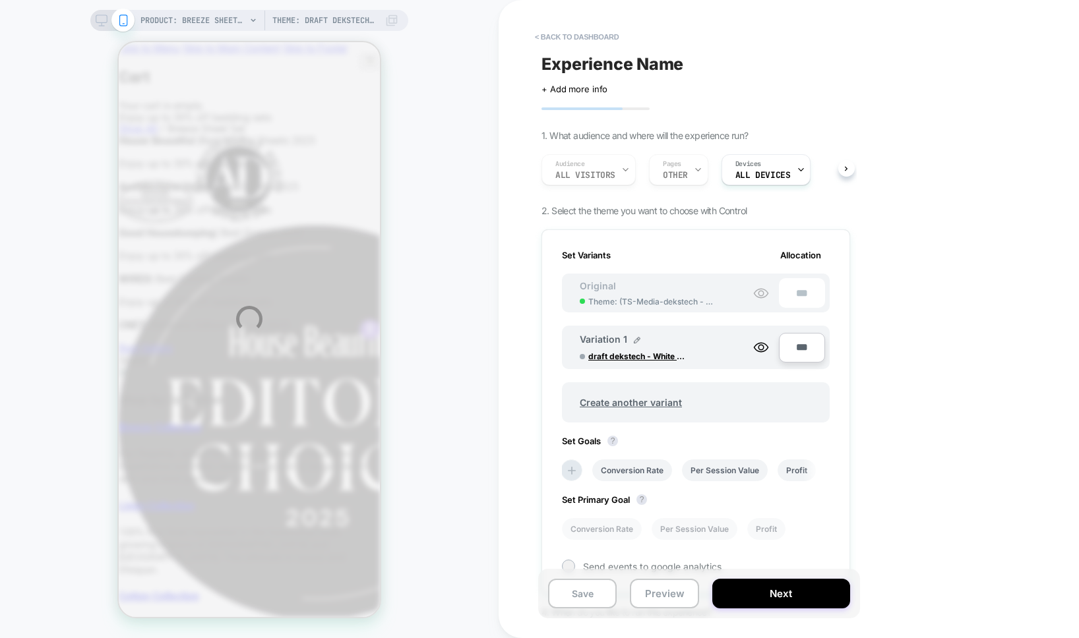
click at [798, 349] on div "PRODUCT: Breeze Sheet Set [sheets] Theme: draft dekstech - White Box Fix + Set …" at bounding box center [539, 319] width 1079 height 638
click at [805, 348] on div "PRODUCT: Breeze Sheet Set [sheets] Theme: draft dekstech - White Box Fix + Set …" at bounding box center [539, 319] width 1079 height 638
click at [796, 349] on div "PRODUCT: Breeze Sheet Set [sheets] Theme: draft dekstech - White Box Fix + Set …" at bounding box center [539, 319] width 1079 height 638
click at [797, 347] on div "PRODUCT: Breeze Sheet Set [sheets] Theme: draft dekstech - White Box Fix + Set …" at bounding box center [539, 319] width 1079 height 638
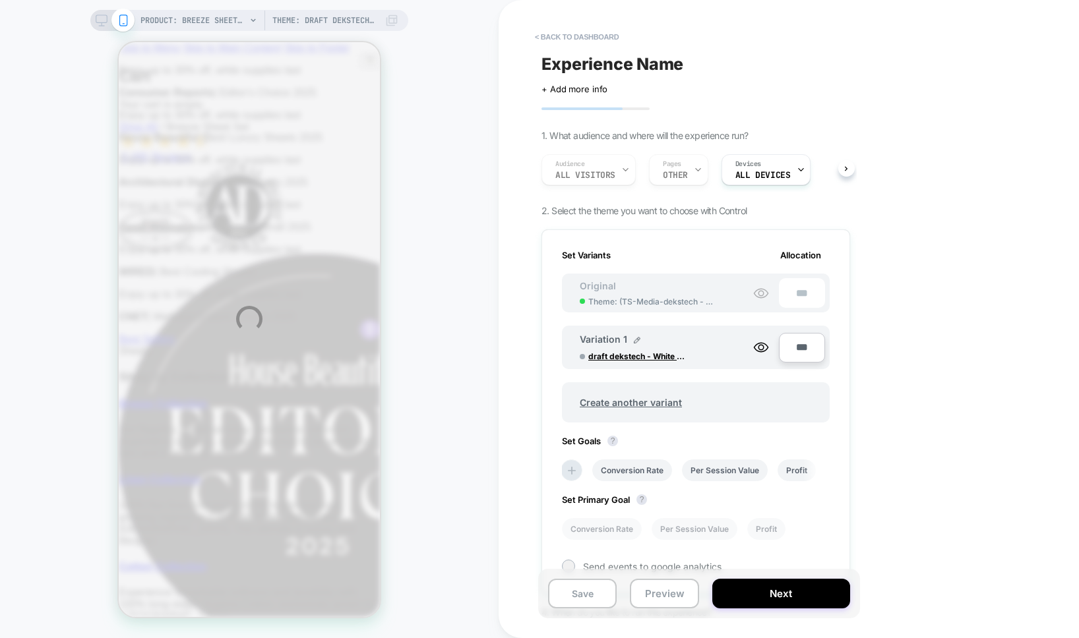
click at [797, 347] on div "PRODUCT: Breeze Sheet Set [sheets] Theme: draft dekstech - White Box Fix + Set …" at bounding box center [539, 319] width 1079 height 638
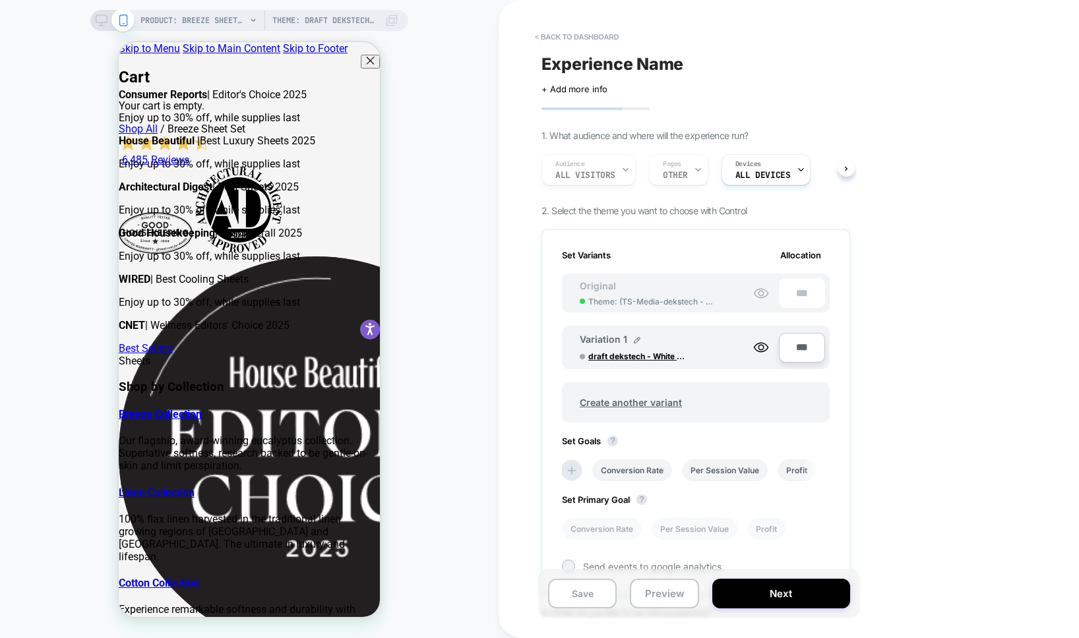
type input "****"
type input "**"
type input "***"
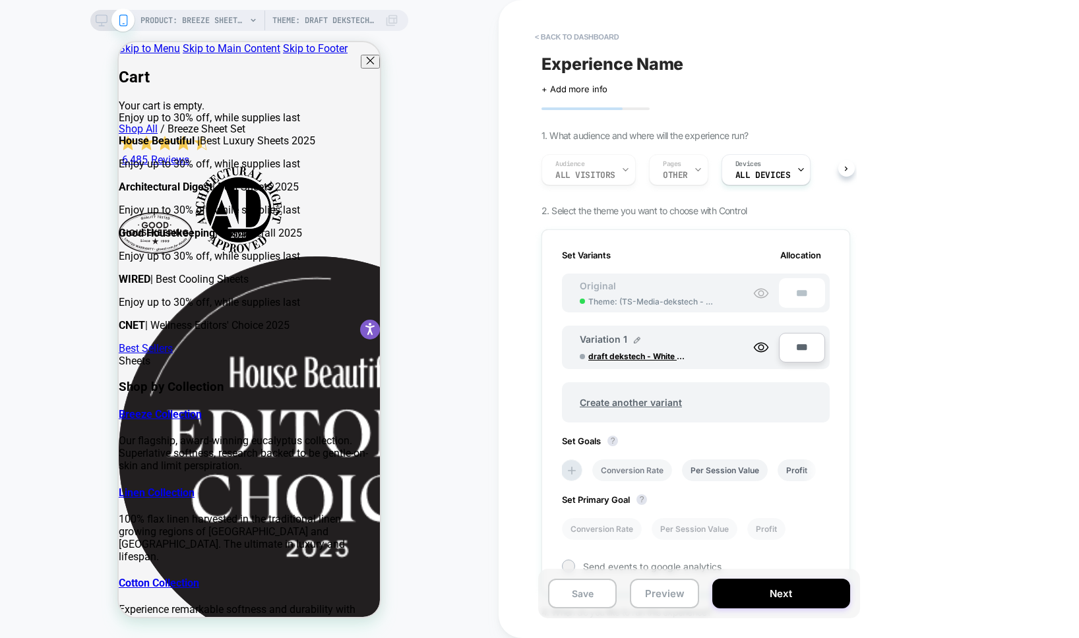
type input "***"
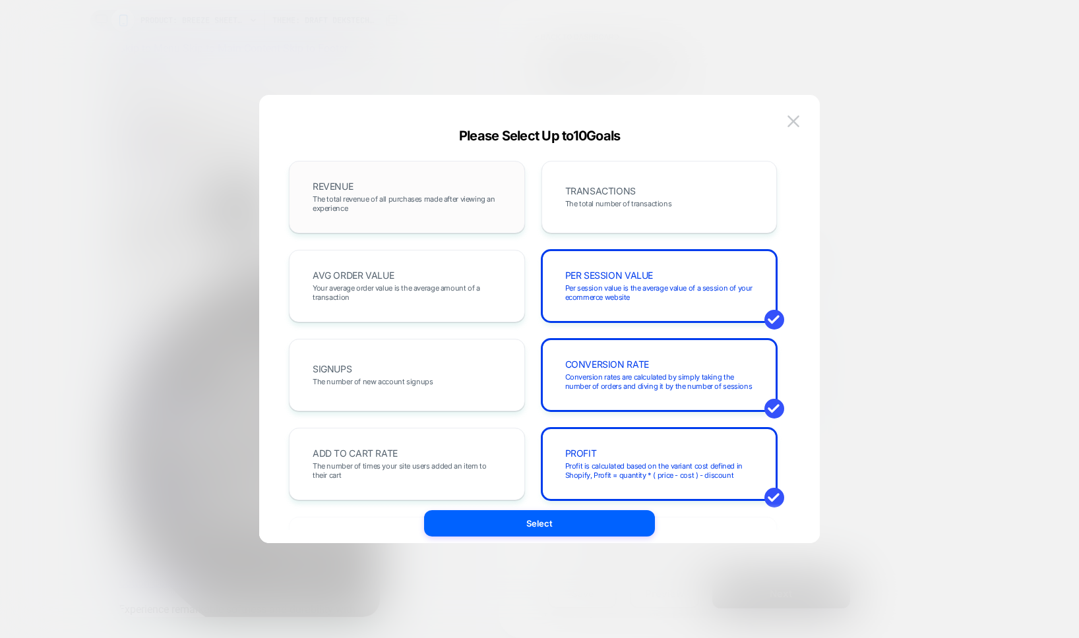
click at [481, 204] on span "The total revenue of all purchases made after viewing an experience" at bounding box center [406, 203] width 189 height 18
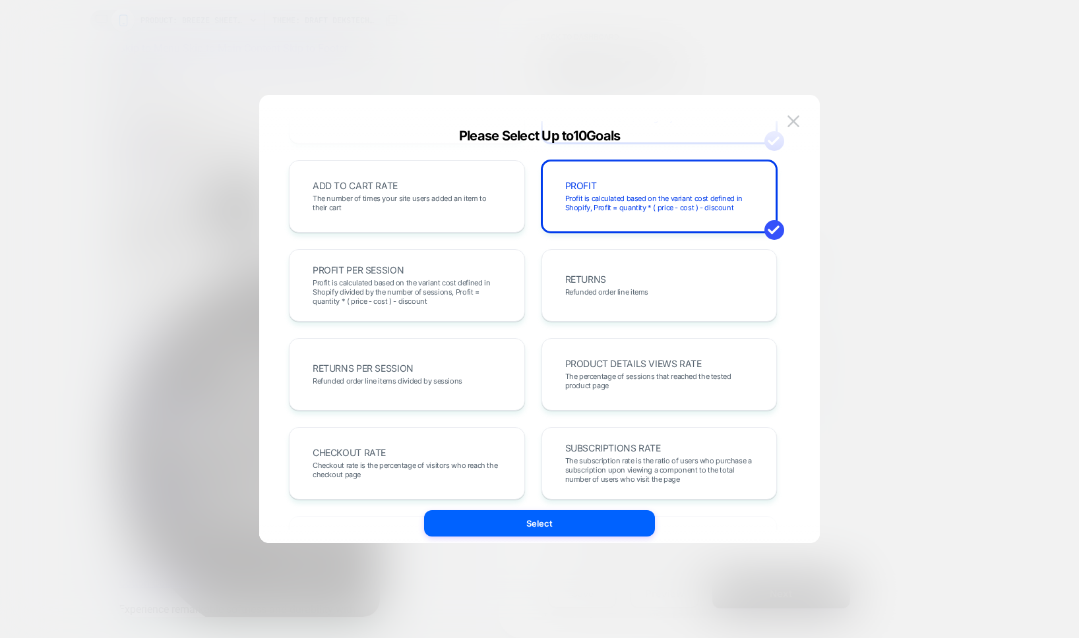
scroll to position [269, 0]
drag, startPoint x: 407, startPoint y: 301, endPoint x: 409, endPoint y: 335, distance: 33.6
click at [407, 301] on span "Profit is calculated based on the variant cost defined in Shopify divided by th…" at bounding box center [406, 291] width 189 height 28
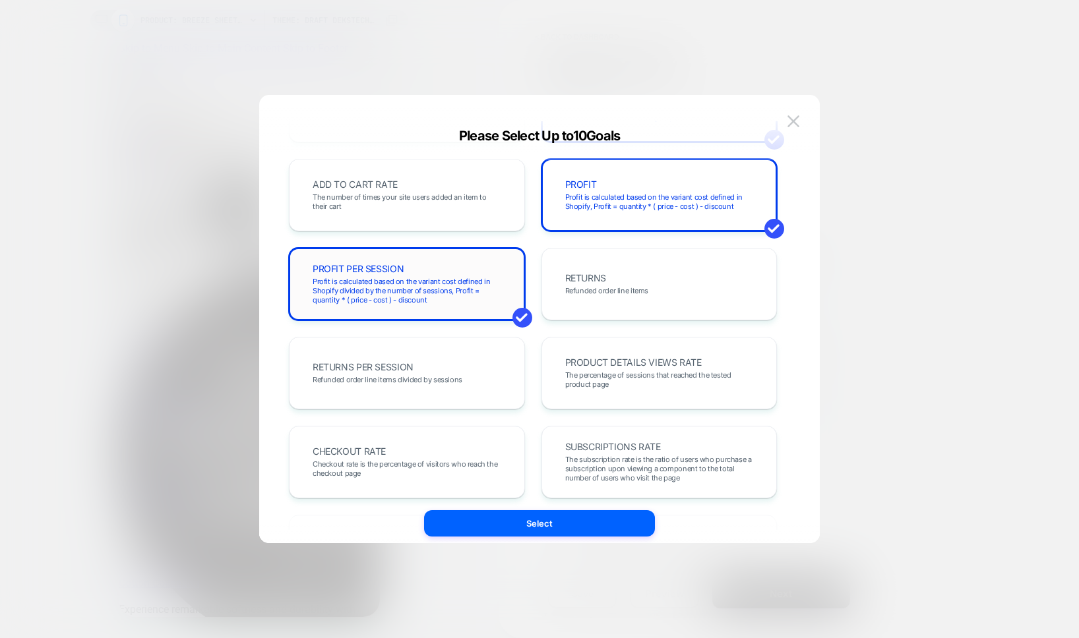
click at [423, 297] on span "Profit is calculated based on the variant cost defined in Shopify divided by th…" at bounding box center [406, 291] width 189 height 28
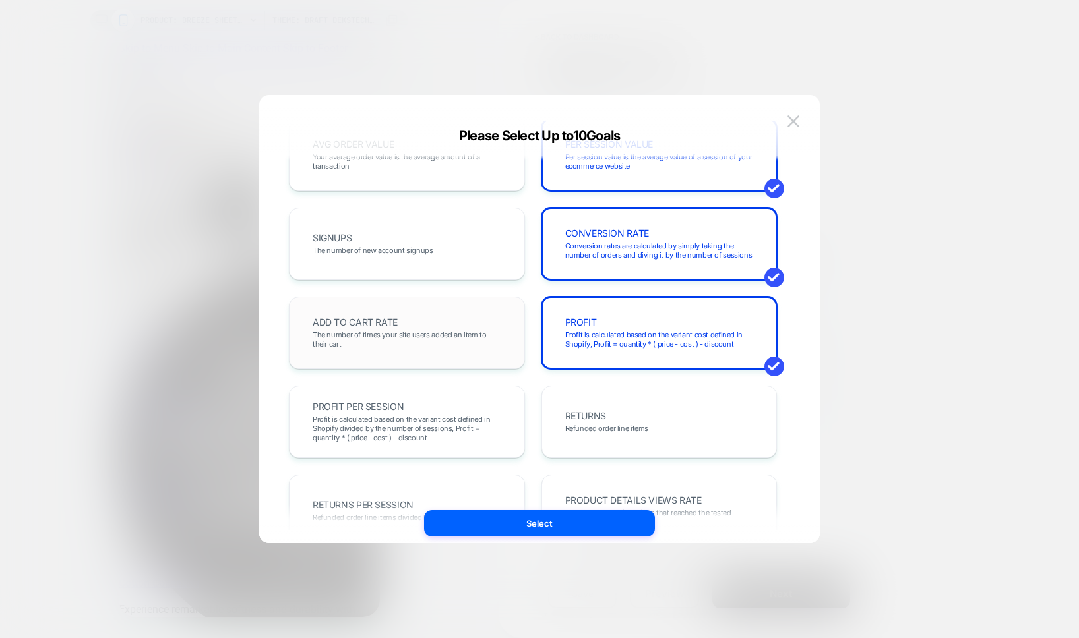
click at [430, 334] on span "The number of times your site users added an item to their cart" at bounding box center [406, 339] width 189 height 18
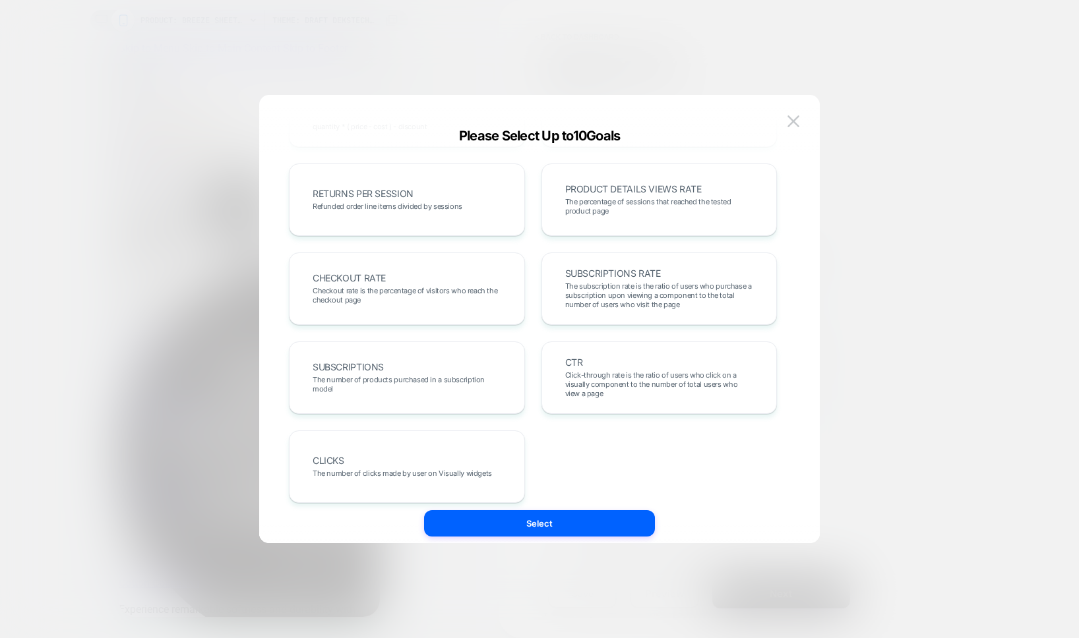
scroll to position [455, 0]
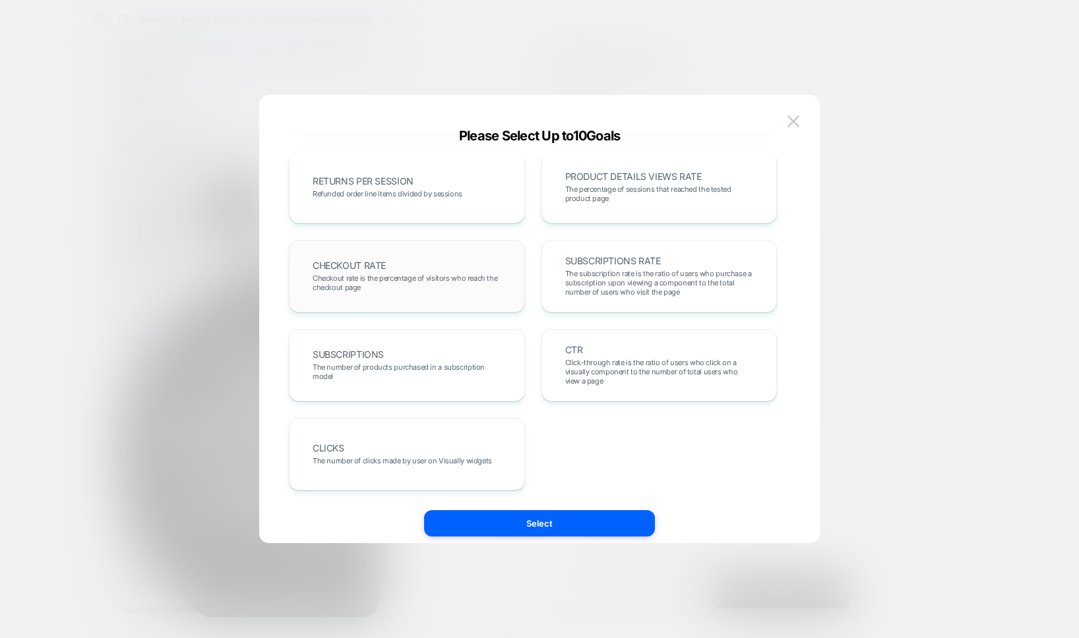
click at [449, 271] on div "CHECKOUT RATE Checkout rate is the percentage of visitors who reach the checkou…" at bounding box center [407, 276] width 208 height 45
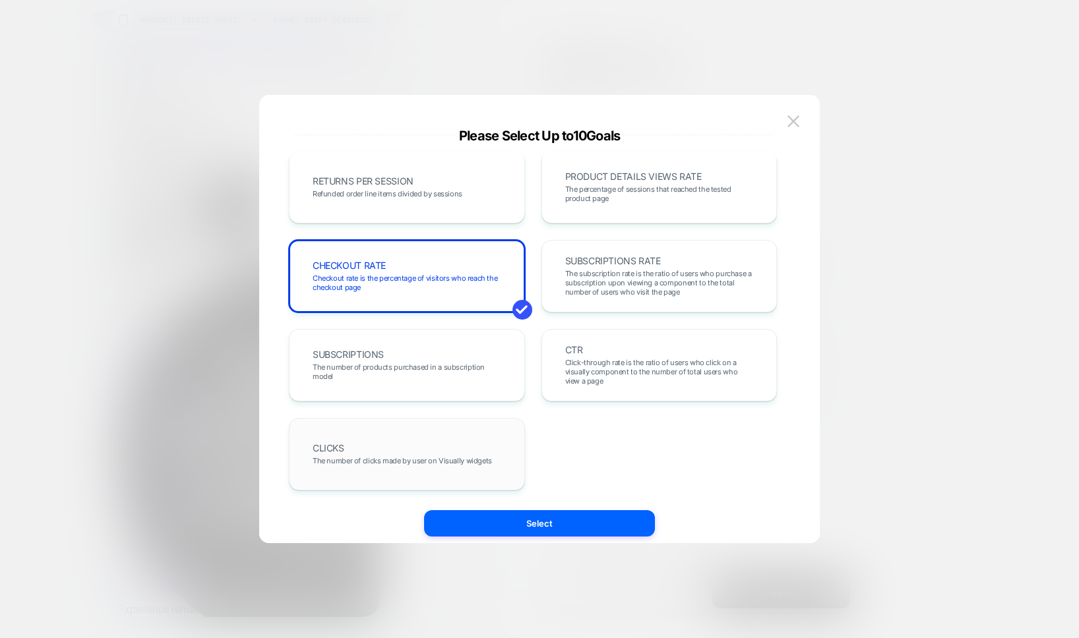
click at [445, 478] on div "CLICKS The number of clicks made by user on Visually widgets" at bounding box center [407, 454] width 236 height 73
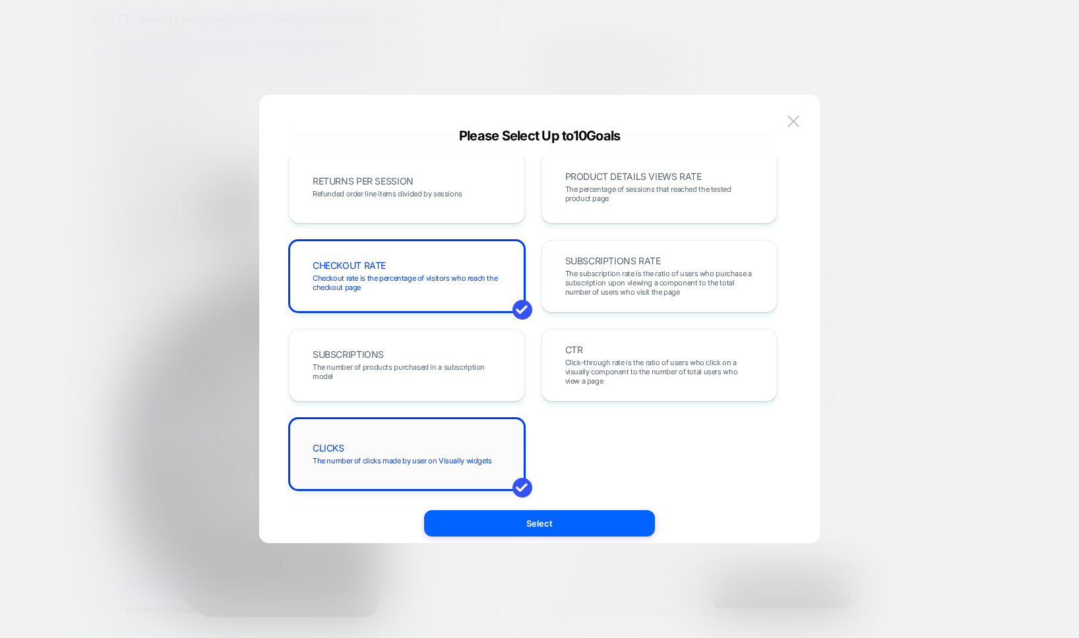
click at [458, 461] on span "The number of clicks made by user on Visually widgets" at bounding box center [401, 460] width 179 height 9
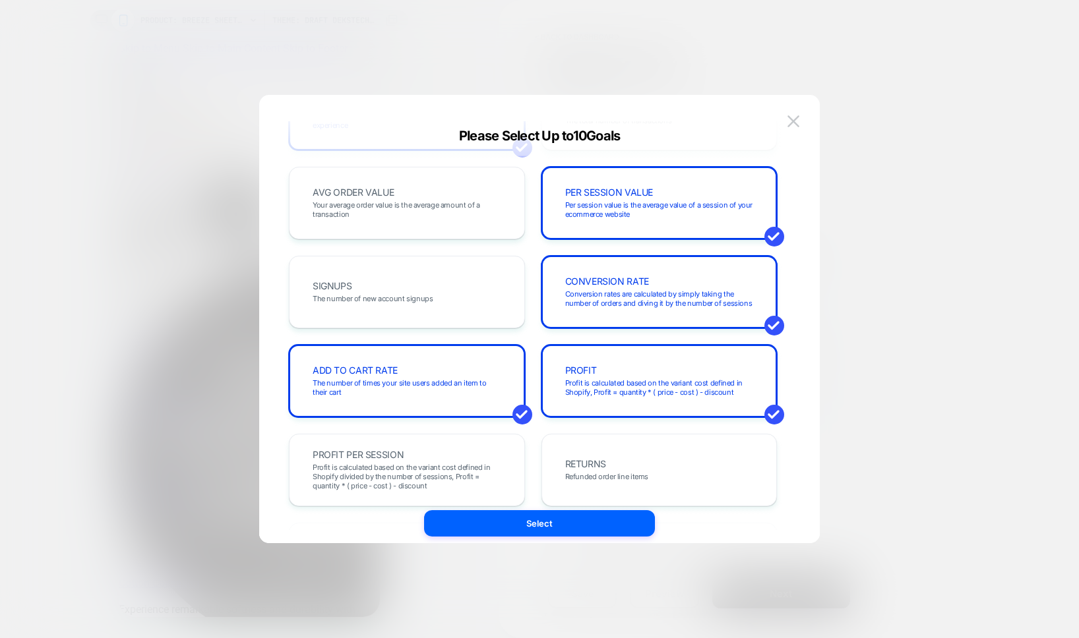
scroll to position [0, 0]
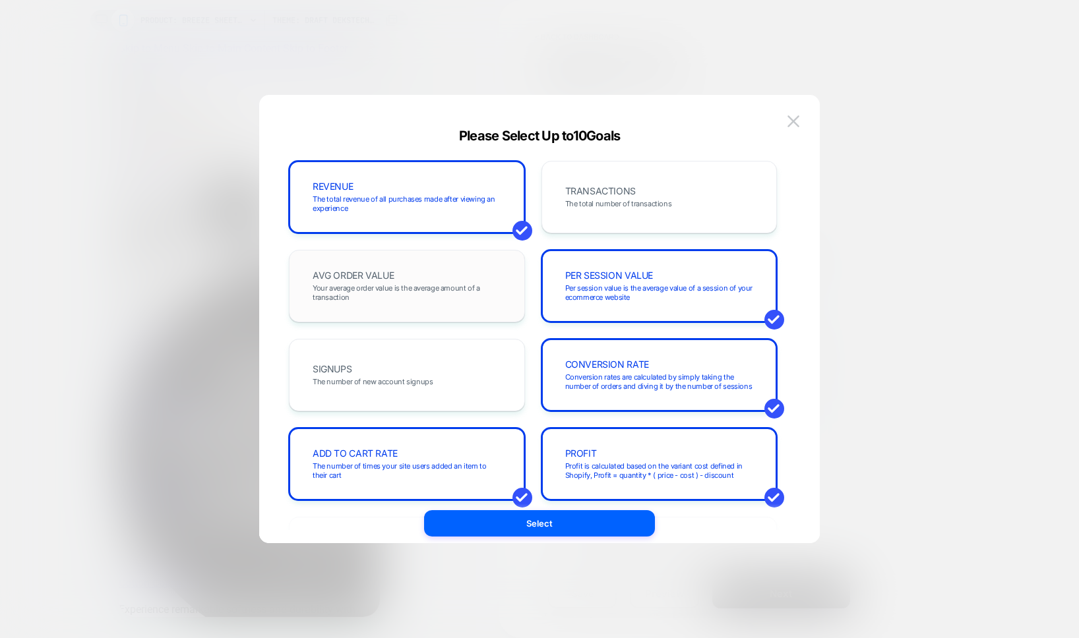
click at [454, 290] on span "Your average order value is the average amount of a transaction" at bounding box center [406, 292] width 189 height 18
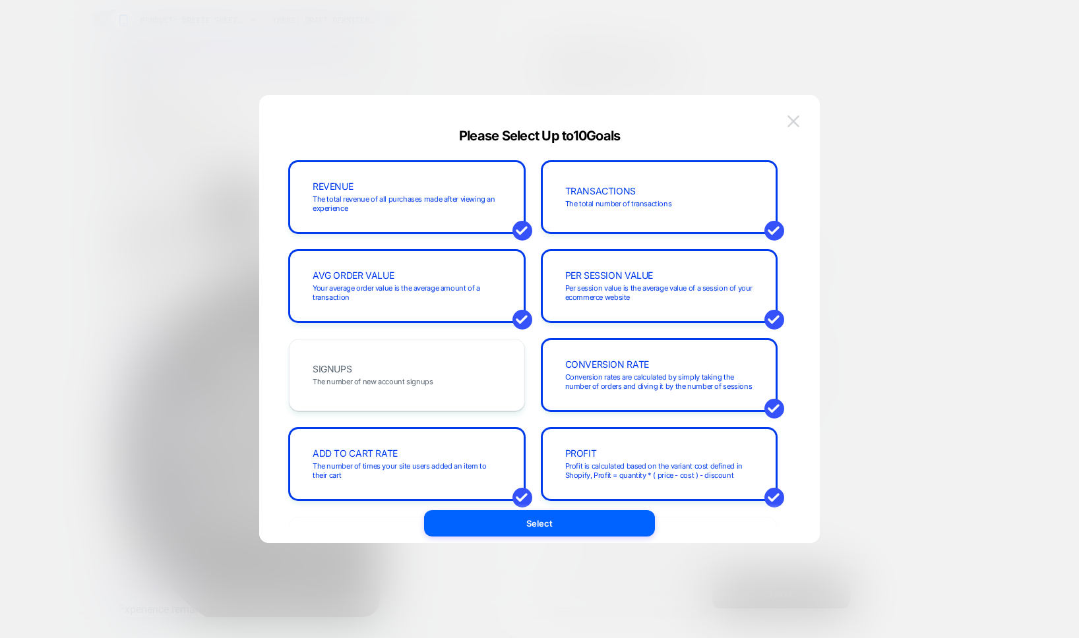
click at [794, 122] on img at bounding box center [793, 120] width 12 height 11
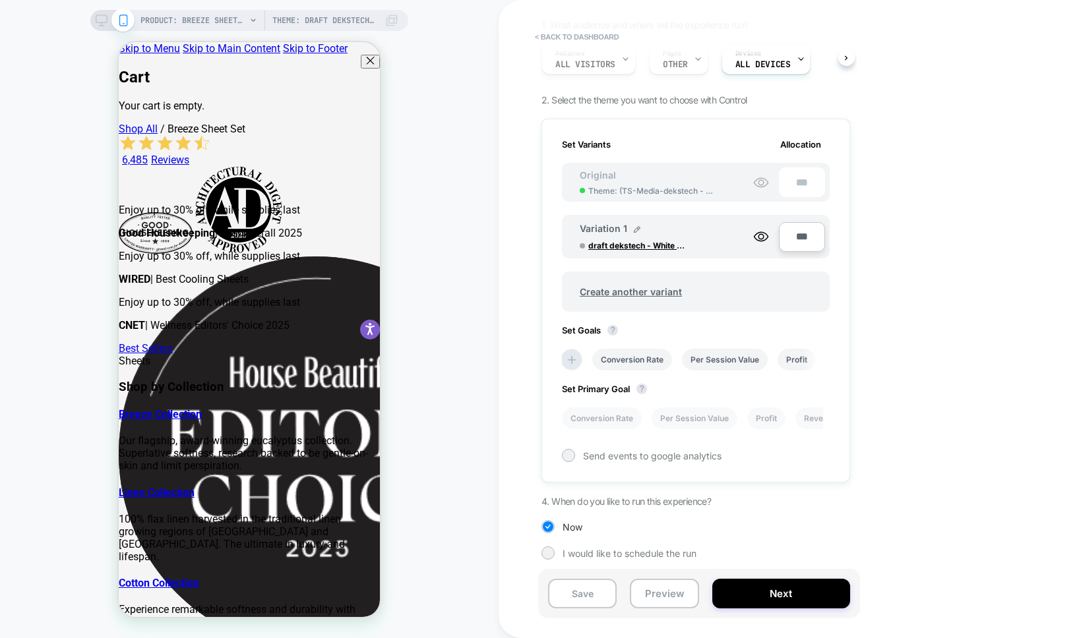
scroll to position [111, 0]
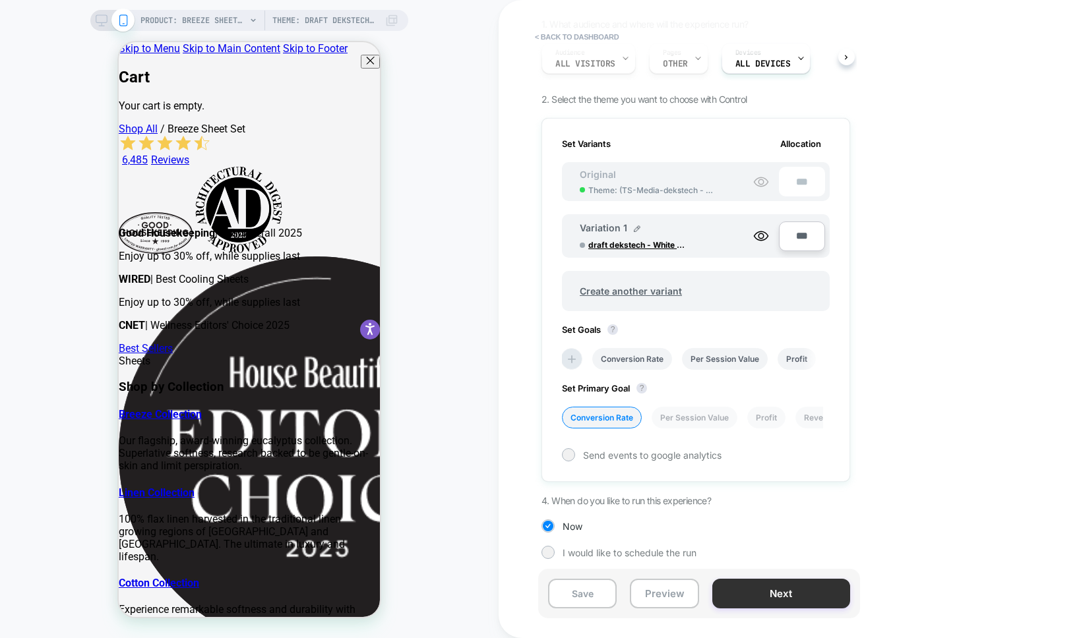
click at [738, 586] on button "Next" at bounding box center [781, 594] width 138 height 30
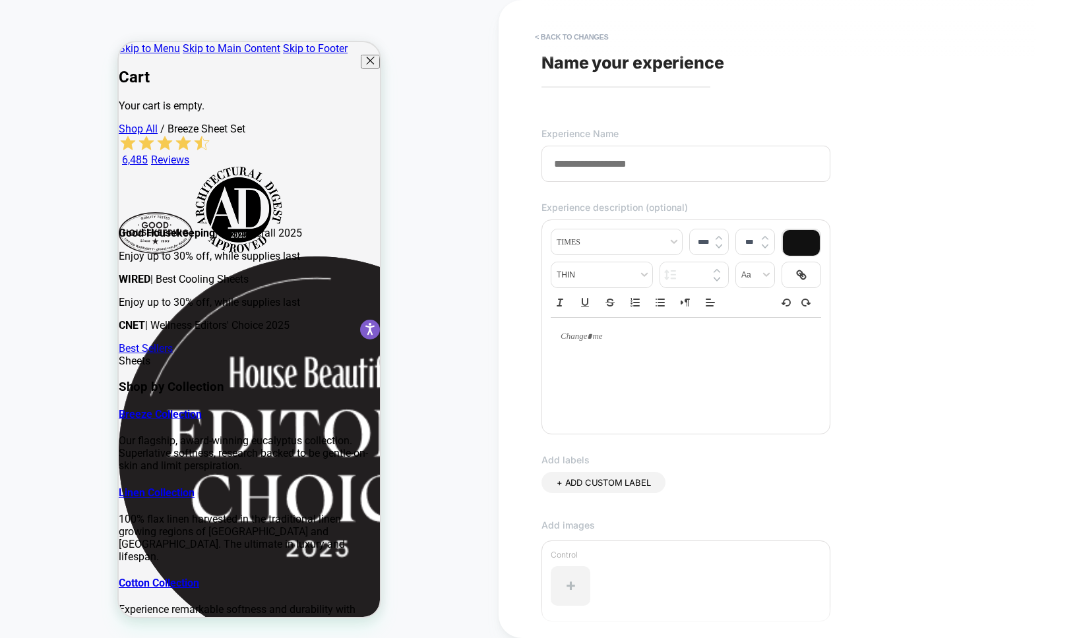
click at [620, 177] on input at bounding box center [685, 164] width 289 height 36
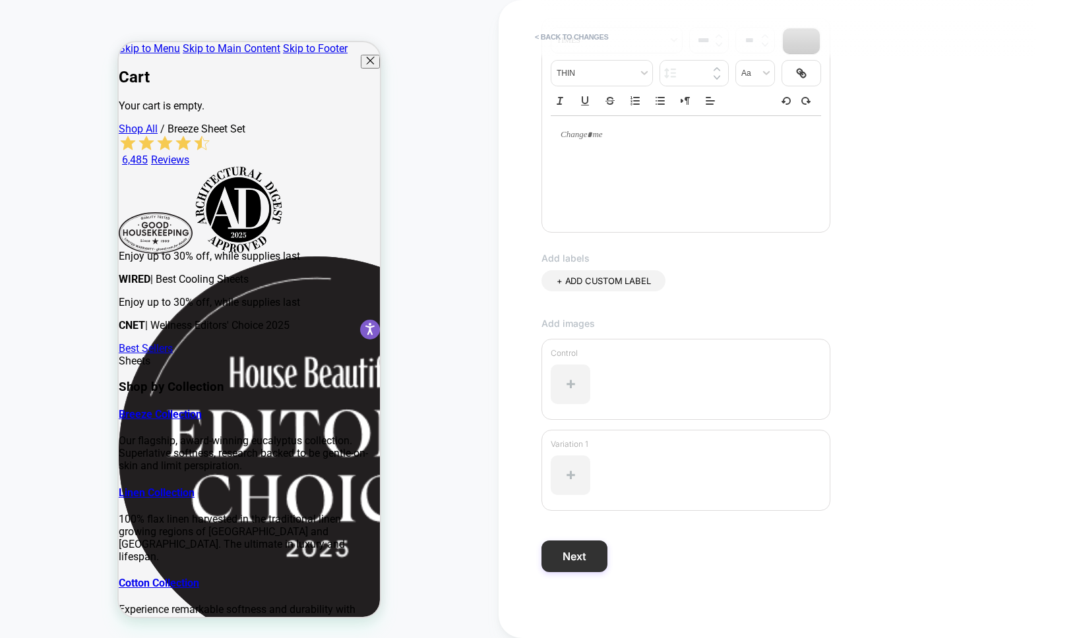
type input "**********"
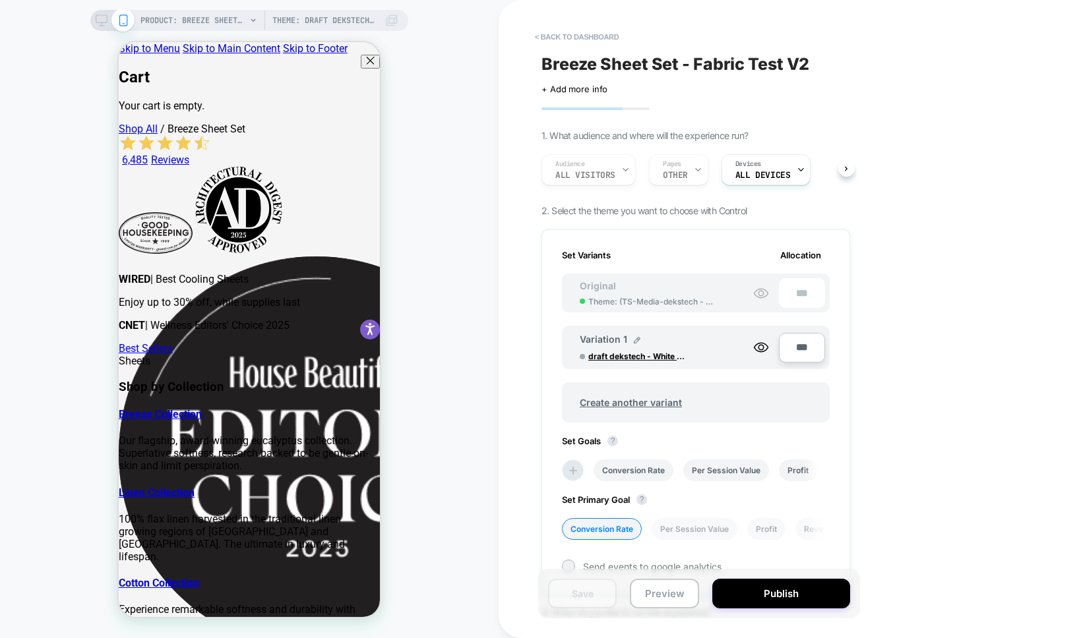
scroll to position [0, 1]
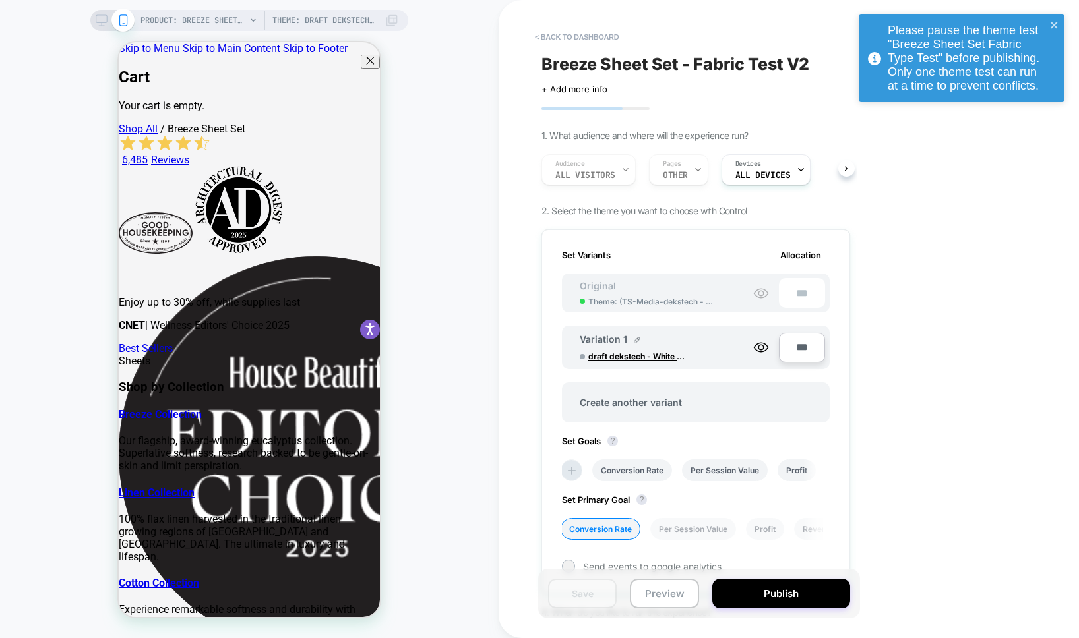
click at [718, 61] on span "Breeze Sheet Set - Fabric Test V2" at bounding box center [675, 64] width 268 height 20
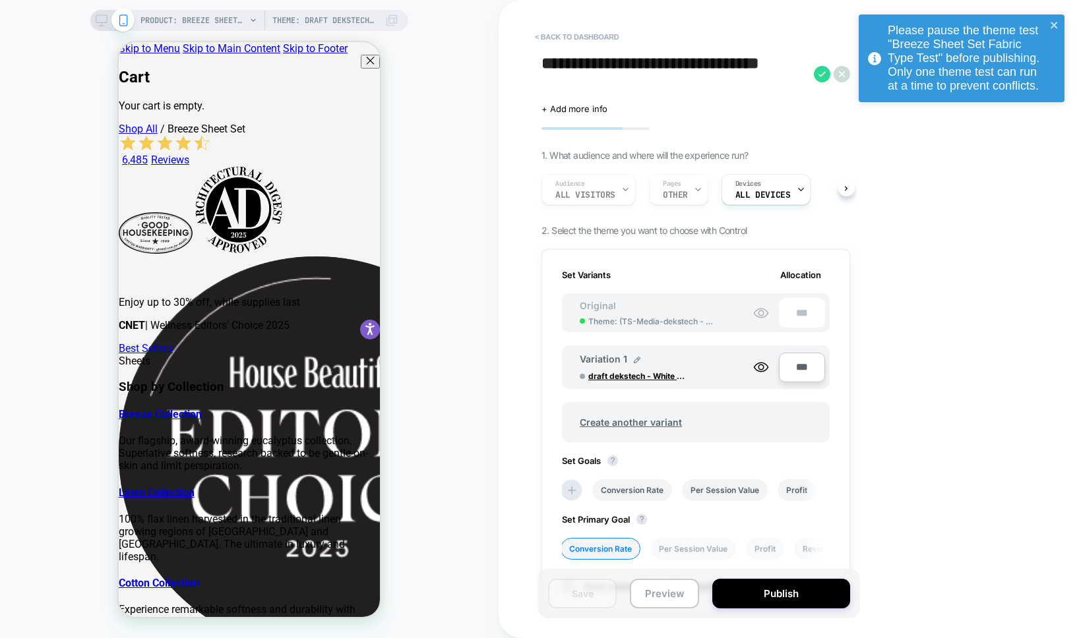
click at [0, 0] on textarea "**********" at bounding box center [0, 0] width 0 height 0
click at [1051, 22] on icon "close" at bounding box center [1053, 25] width 7 height 7
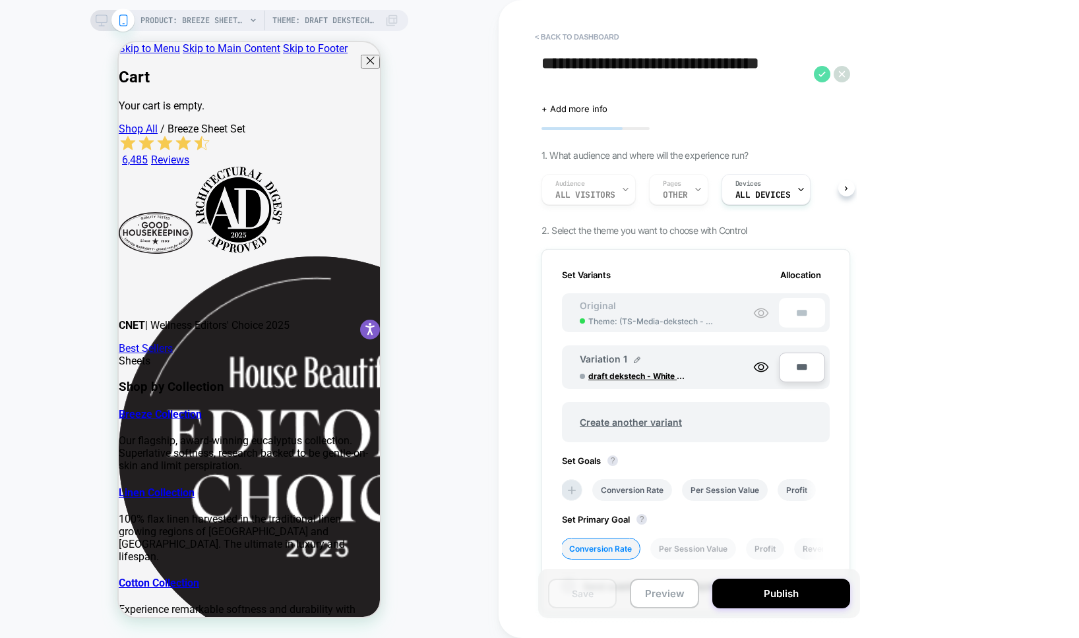
click at [824, 76] on icon at bounding box center [822, 74] width 16 height 16
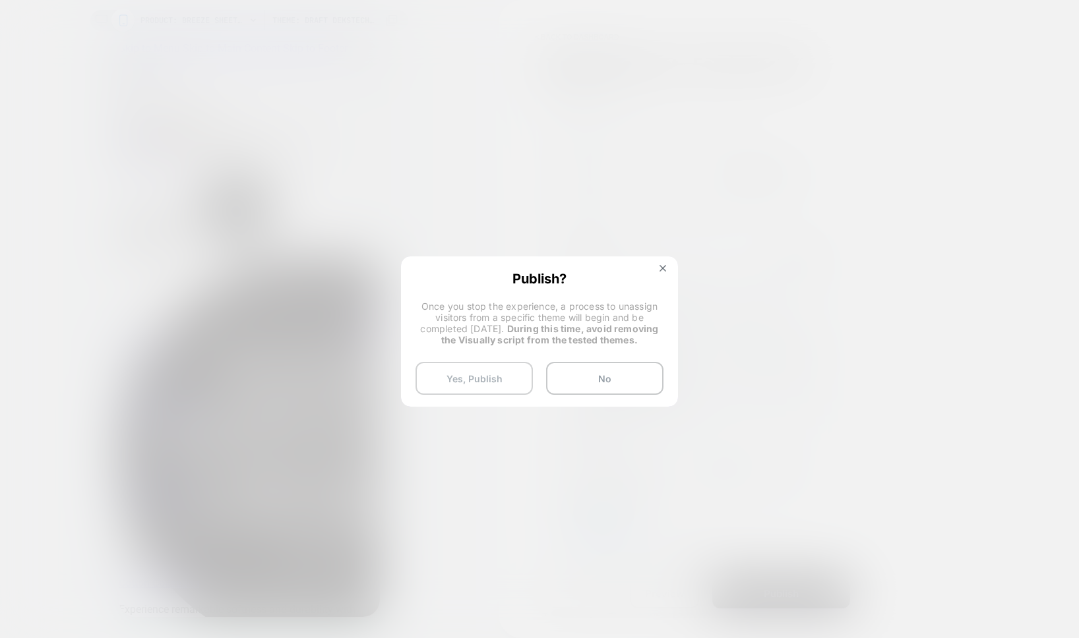
click at [0, 0] on button "Yes, Publish" at bounding box center [0, 0] width 0 height 0
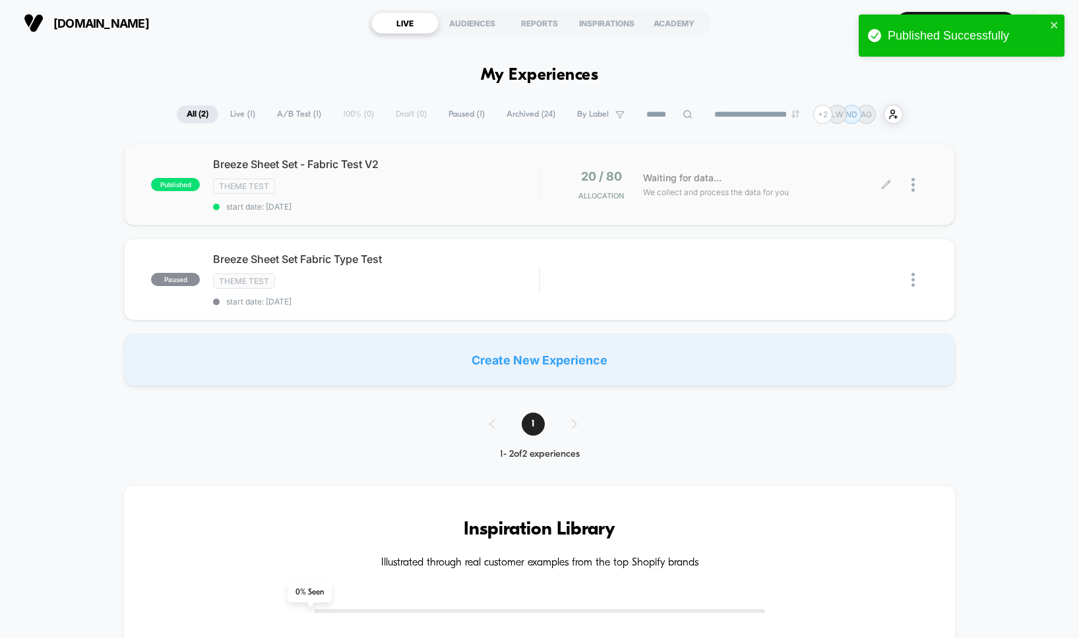
click at [891, 184] on div at bounding box center [907, 184] width 42 height 31
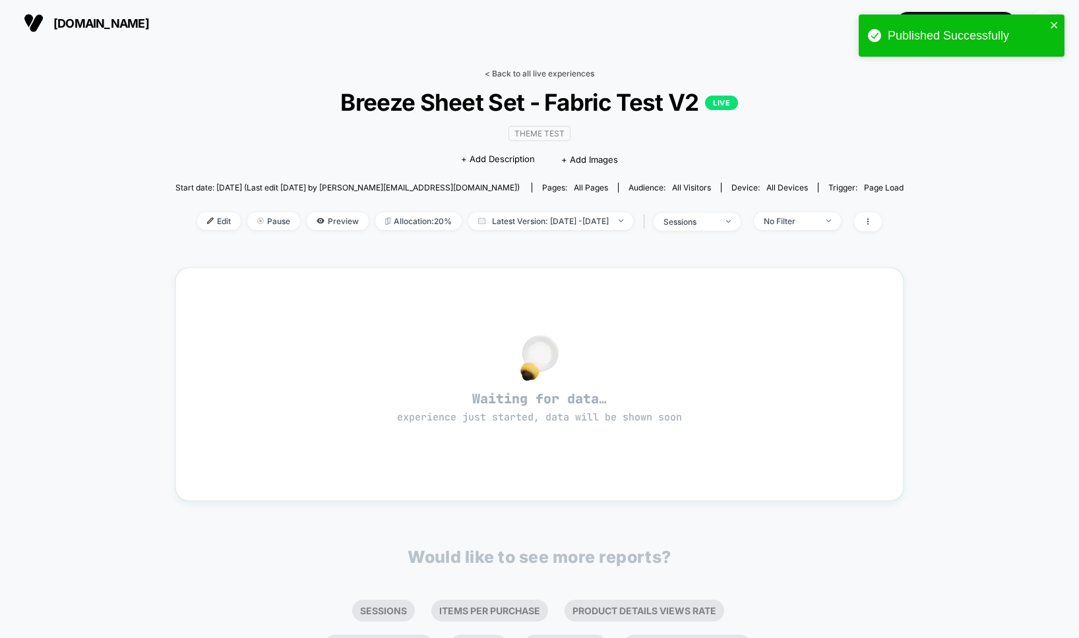
click at [522, 74] on link "< Back to all live experiences" at bounding box center [539, 74] width 109 height 10
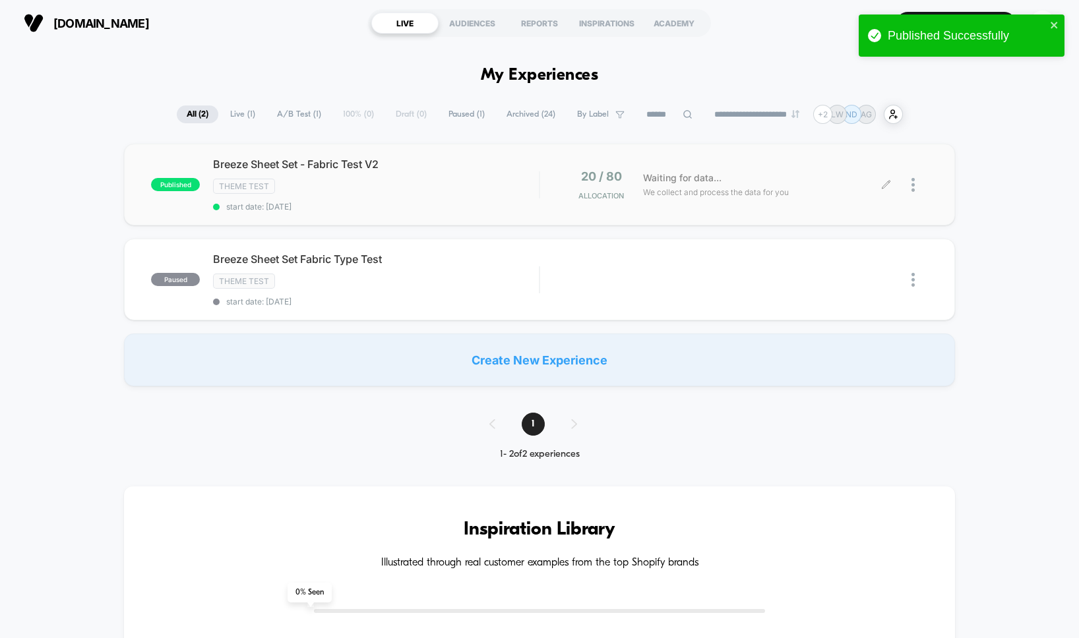
click at [916, 183] on div at bounding box center [919, 184] width 16 height 31
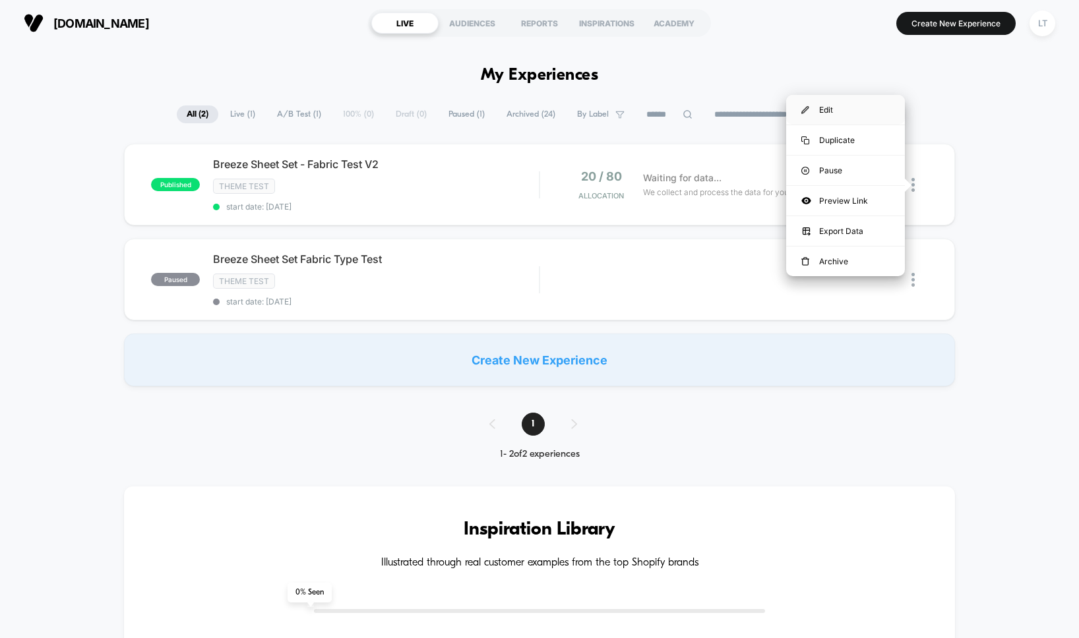
click at [833, 117] on div "Edit" at bounding box center [845, 110] width 119 height 30
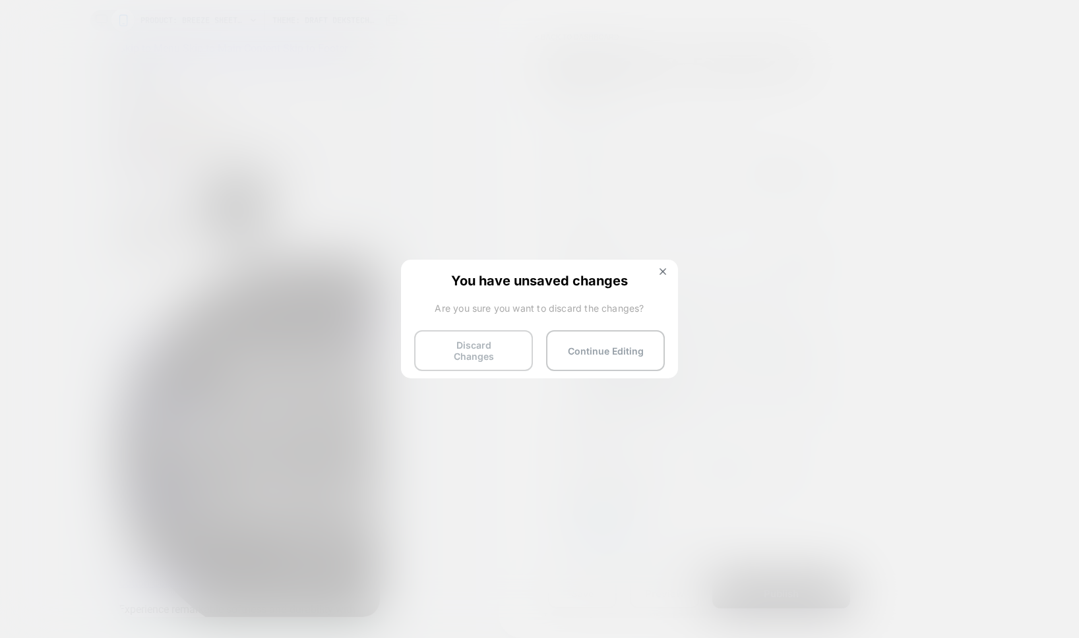
click at [498, 343] on button "Discard Changes" at bounding box center [473, 350] width 119 height 41
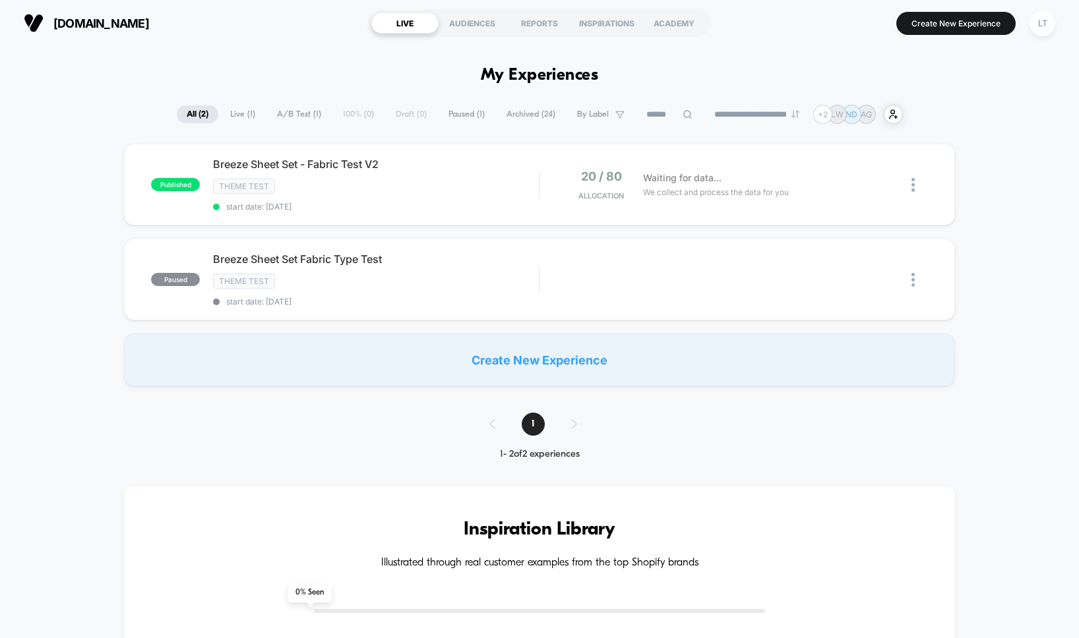
click at [1001, 293] on div "published Breeze Sheet Set - Fabric Test V2 Theme Test start date: 8/26/2025 20…" at bounding box center [539, 265] width 1079 height 243
click at [908, 178] on div at bounding box center [907, 184] width 42 height 31
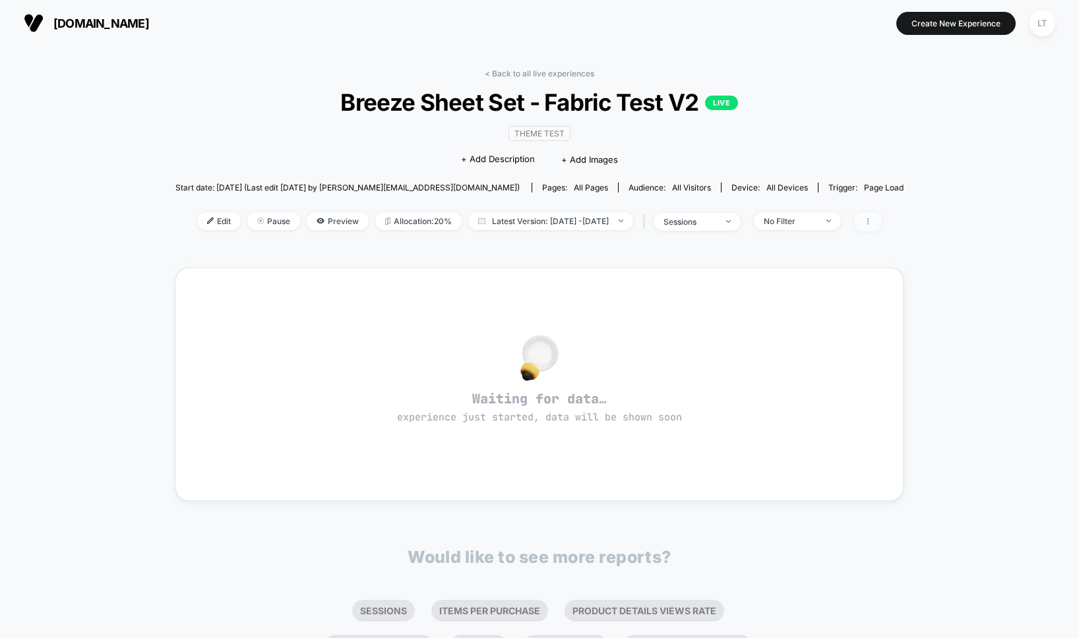
click at [881, 219] on span at bounding box center [868, 221] width 28 height 19
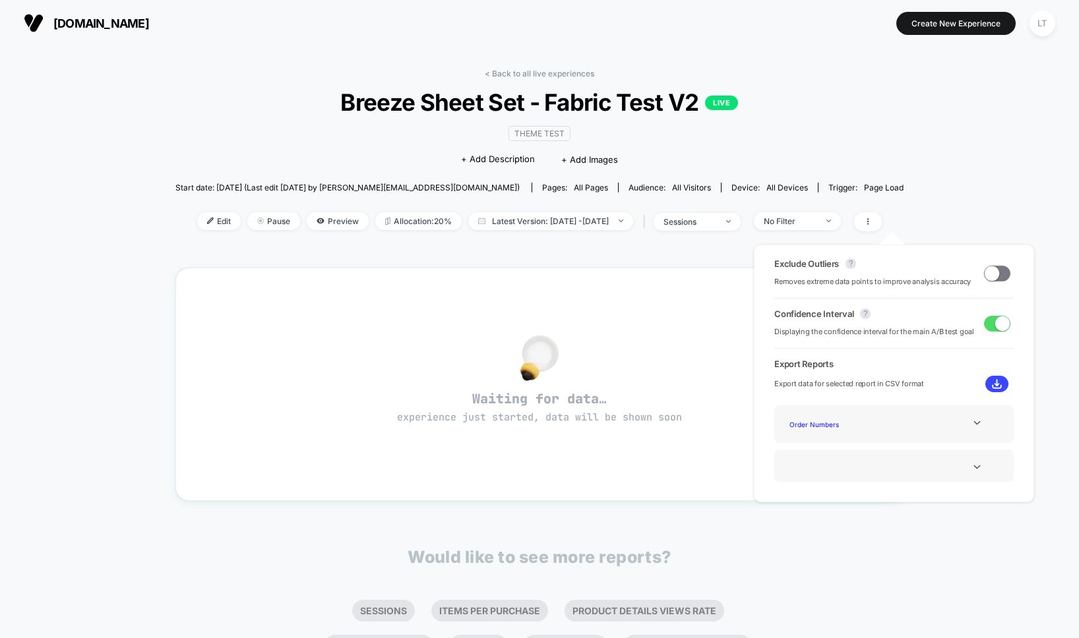
click at [894, 188] on div "Start date: 8/26/2025 (Last edit 8/26/2025 by luke@dekstech.com) Pages: all pag…" at bounding box center [539, 187] width 728 height 23
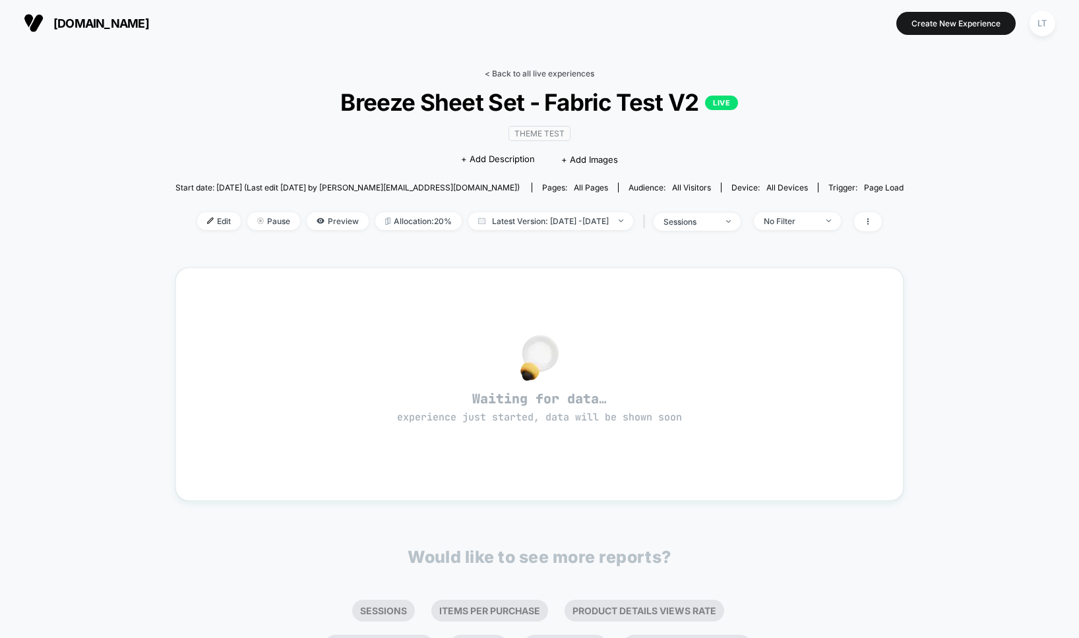
click at [511, 73] on link "< Back to all live experiences" at bounding box center [539, 74] width 109 height 10
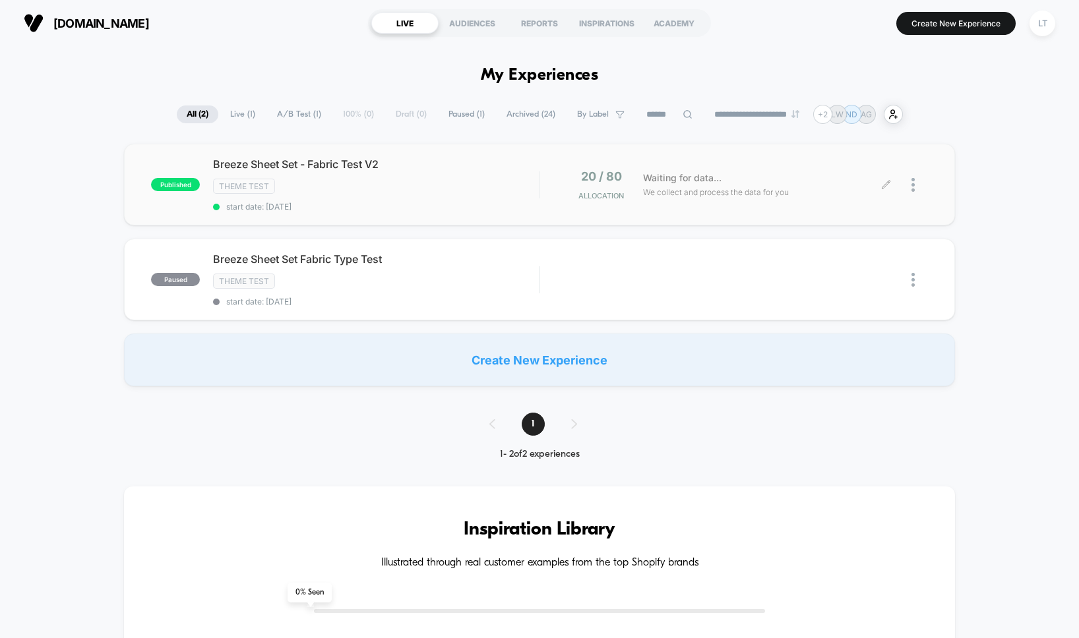
click at [910, 177] on div at bounding box center [907, 184] width 42 height 31
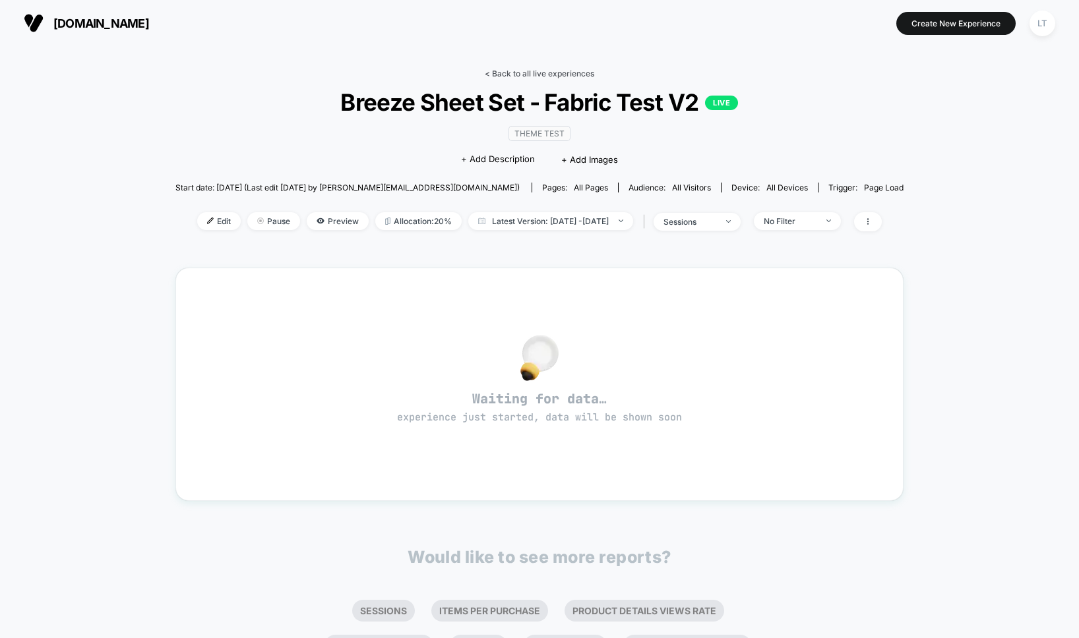
click at [541, 73] on link "< Back to all live experiences" at bounding box center [539, 74] width 109 height 10
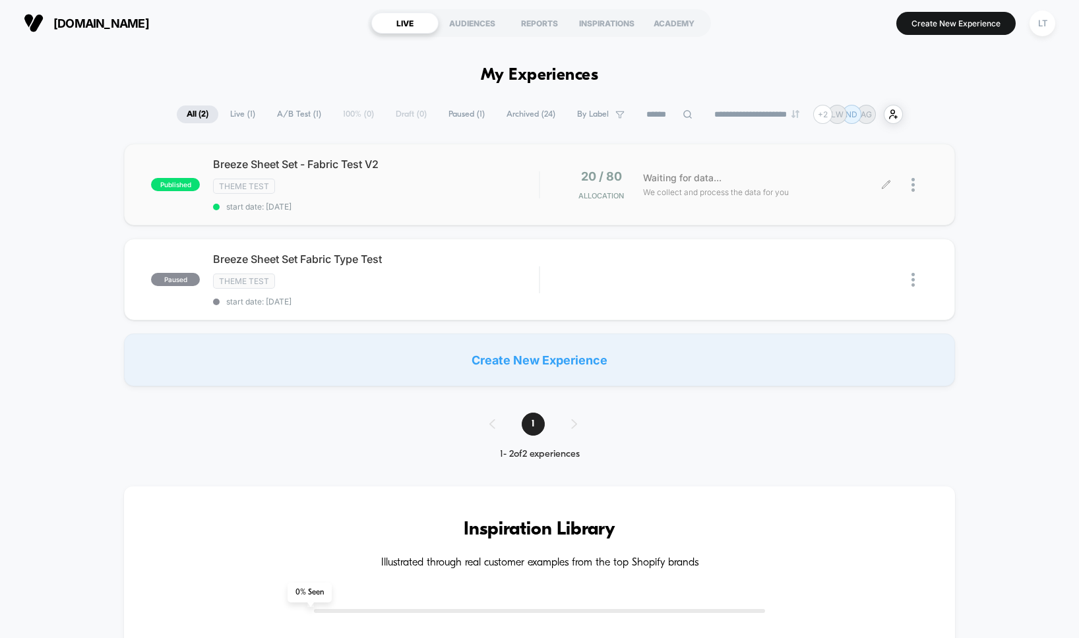
click at [885, 180] on icon at bounding box center [886, 185] width 10 height 10
click at [918, 189] on div at bounding box center [919, 184] width 16 height 31
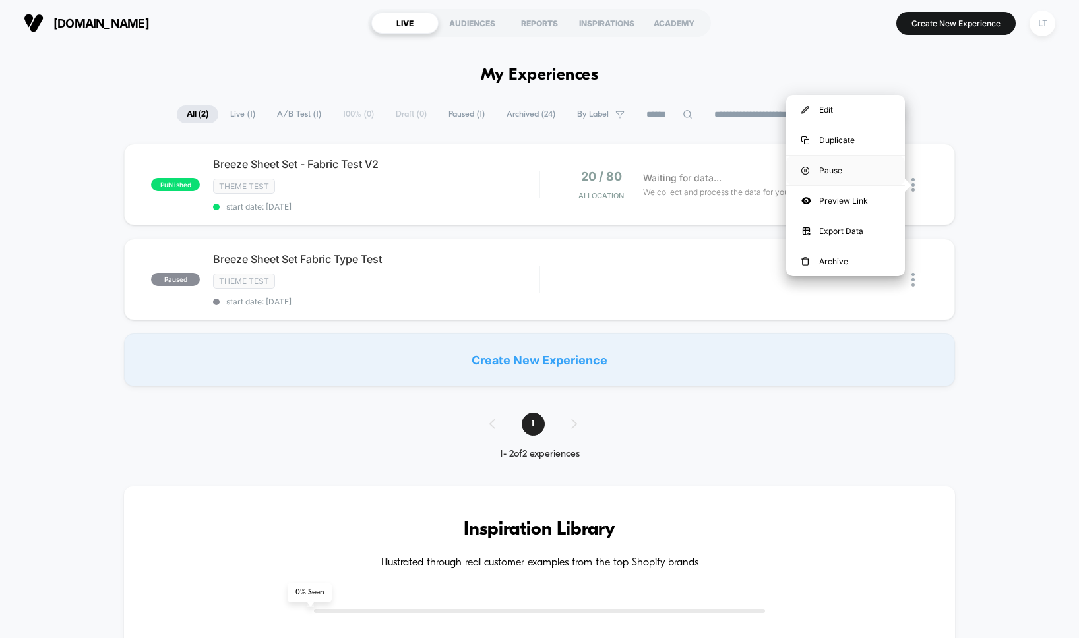
click at [851, 167] on div "Pause" at bounding box center [845, 171] width 119 height 30
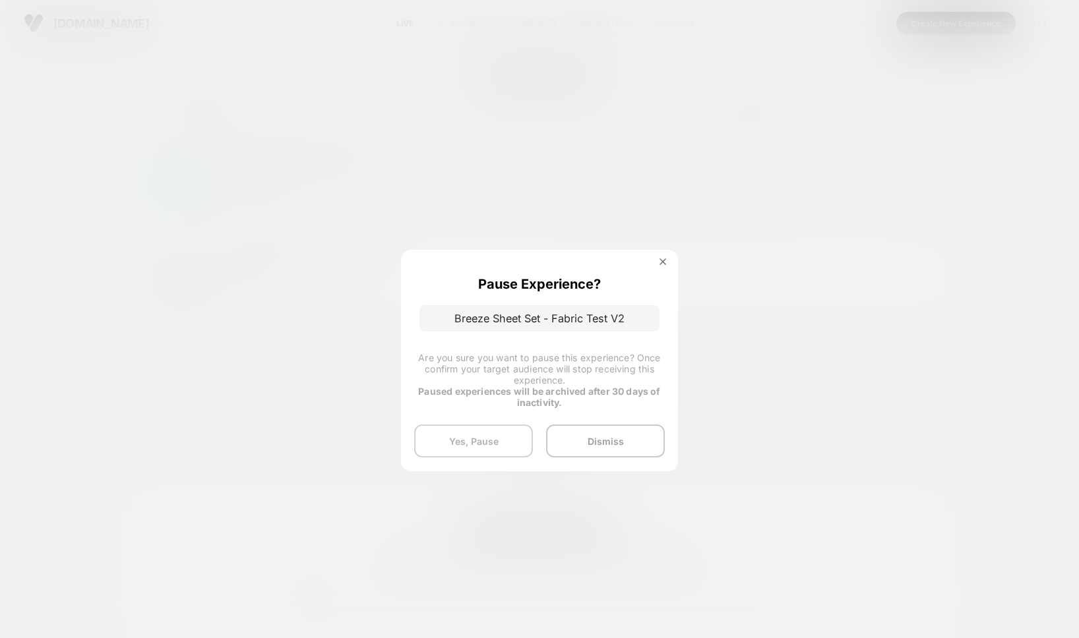
click at [496, 430] on button "Yes, Pause" at bounding box center [473, 441] width 119 height 33
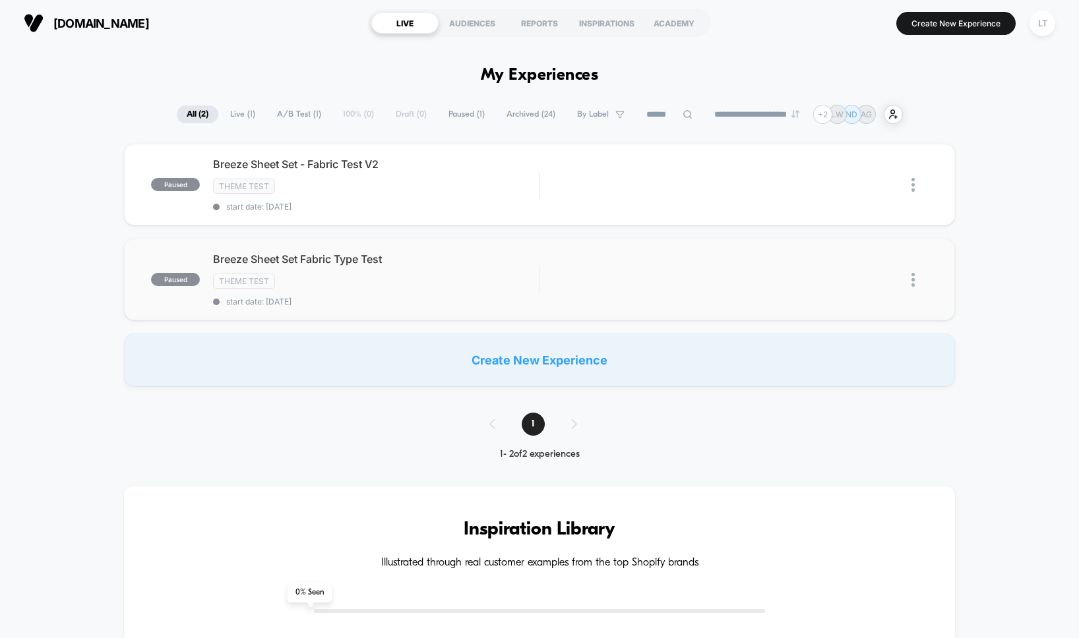
click at [912, 280] on img at bounding box center [912, 280] width 3 height 14
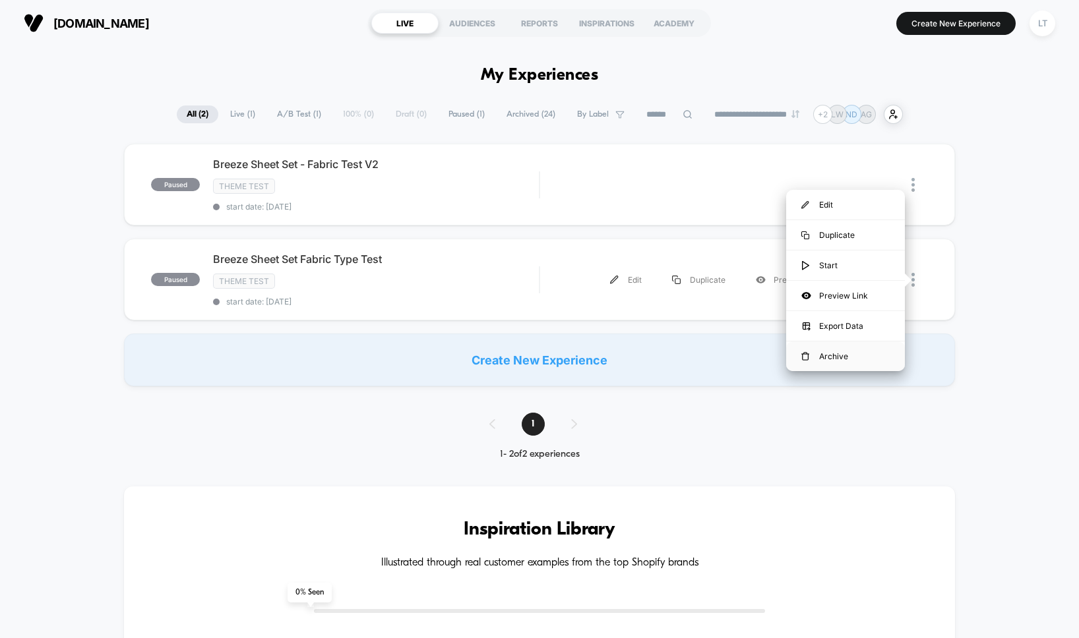
click at [839, 359] on div "Archive" at bounding box center [845, 356] width 119 height 30
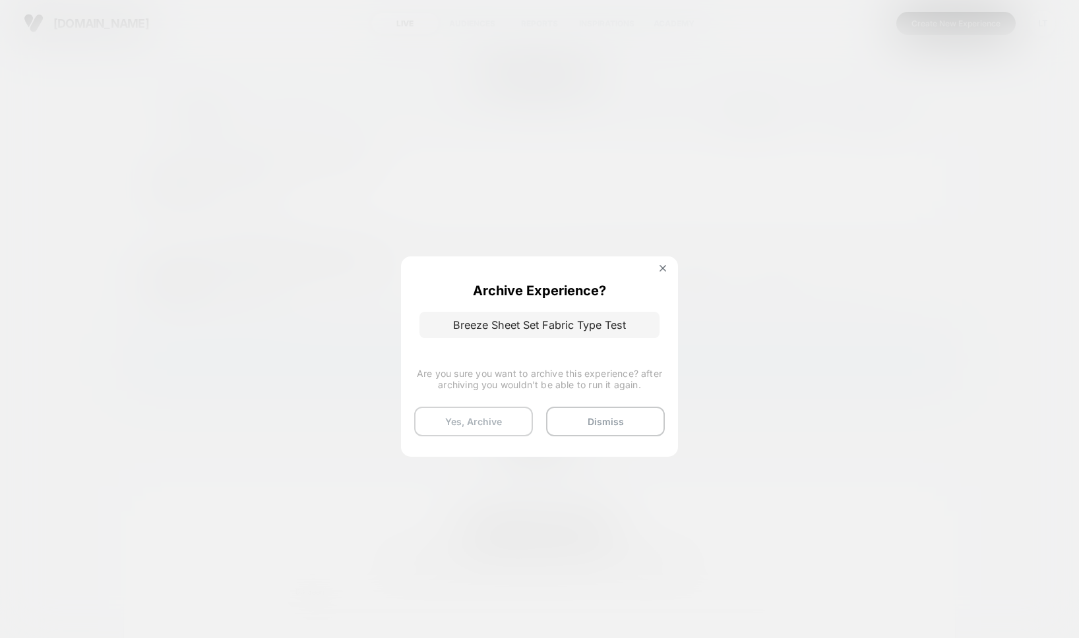
click at [491, 408] on button "Yes, Archive" at bounding box center [473, 422] width 119 height 30
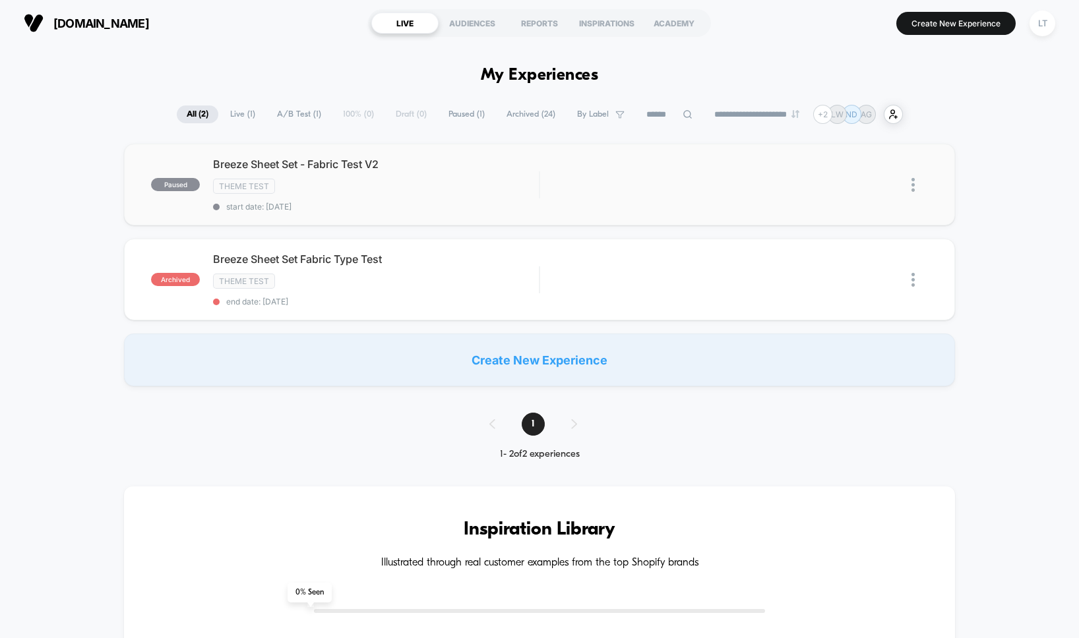
click at [914, 185] on img at bounding box center [912, 185] width 3 height 14
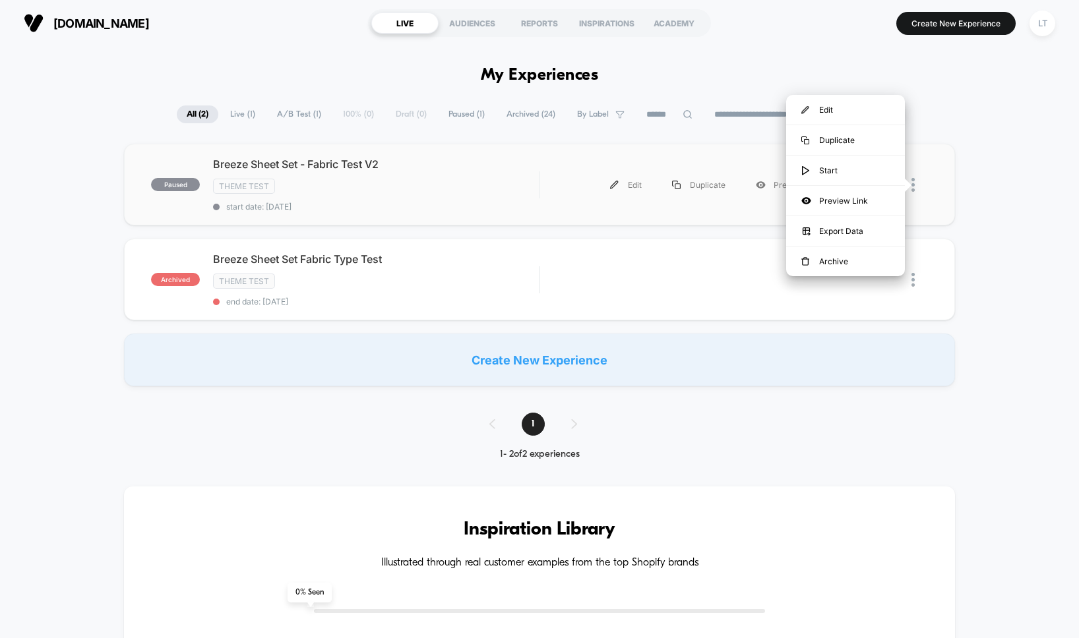
click at [951, 166] on div "paused Breeze Sheet Set - Fabric Test V2 Theme Test start date: 8/26/2025 Edit …" at bounding box center [539, 185] width 831 height 82
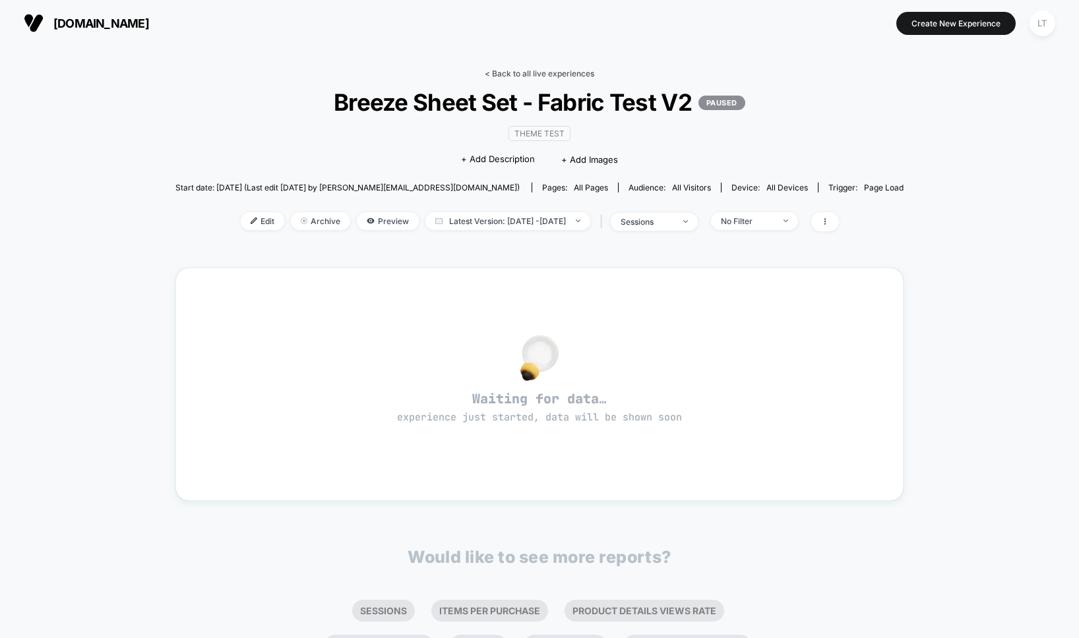
click at [573, 76] on link "< Back to all live experiences" at bounding box center [539, 74] width 109 height 10
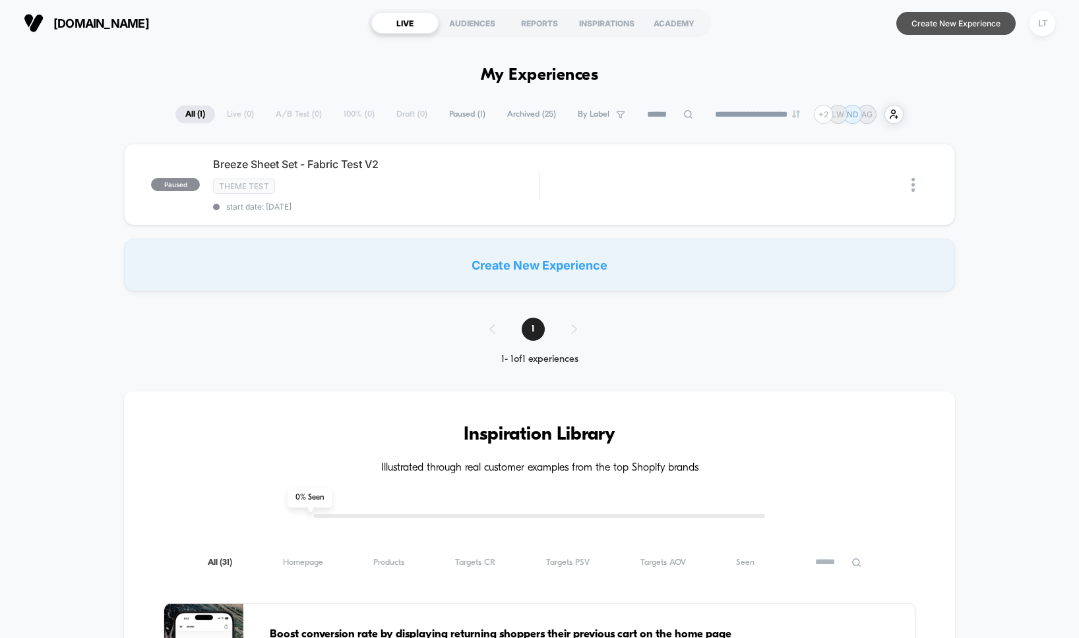
click at [931, 27] on button "Create New Experience" at bounding box center [955, 23] width 119 height 23
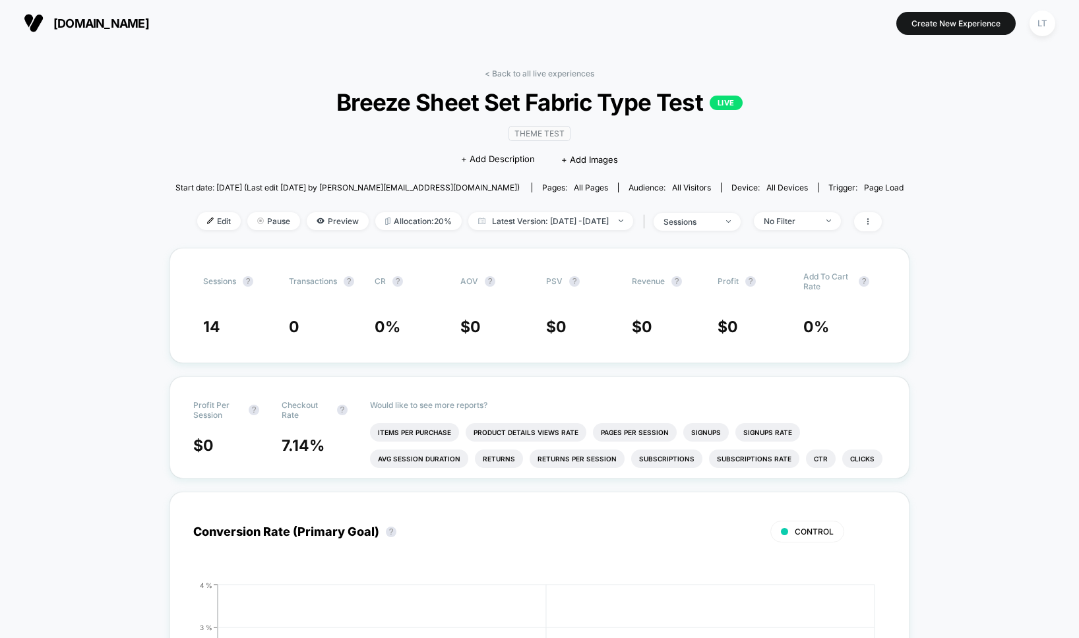
click at [539, 73] on link "< Back to all live experiences" at bounding box center [539, 74] width 109 height 10
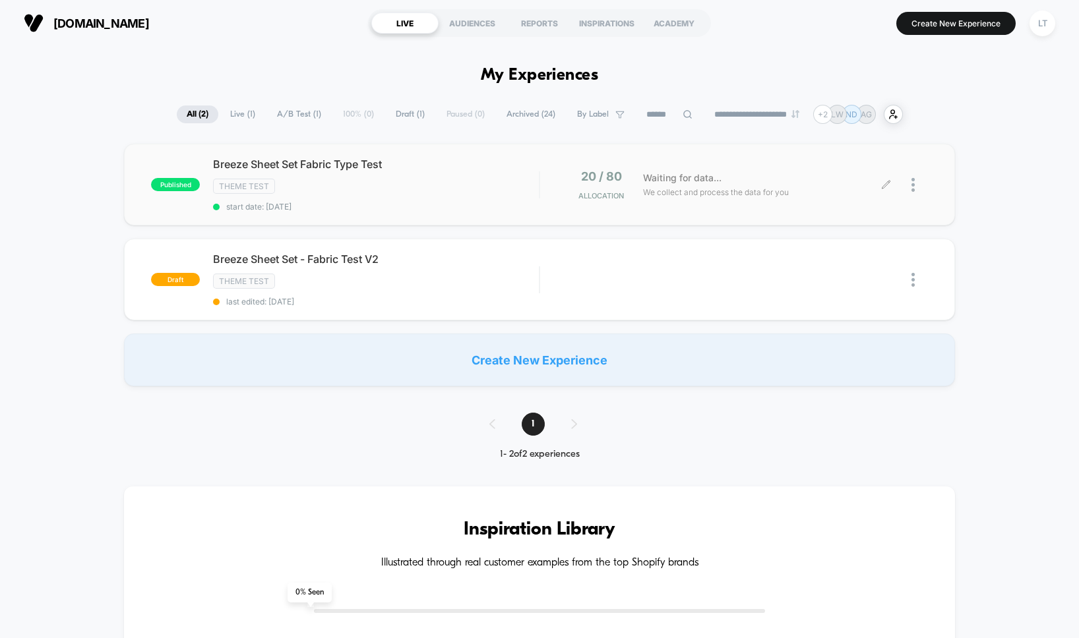
click at [915, 182] on div at bounding box center [919, 184] width 16 height 31
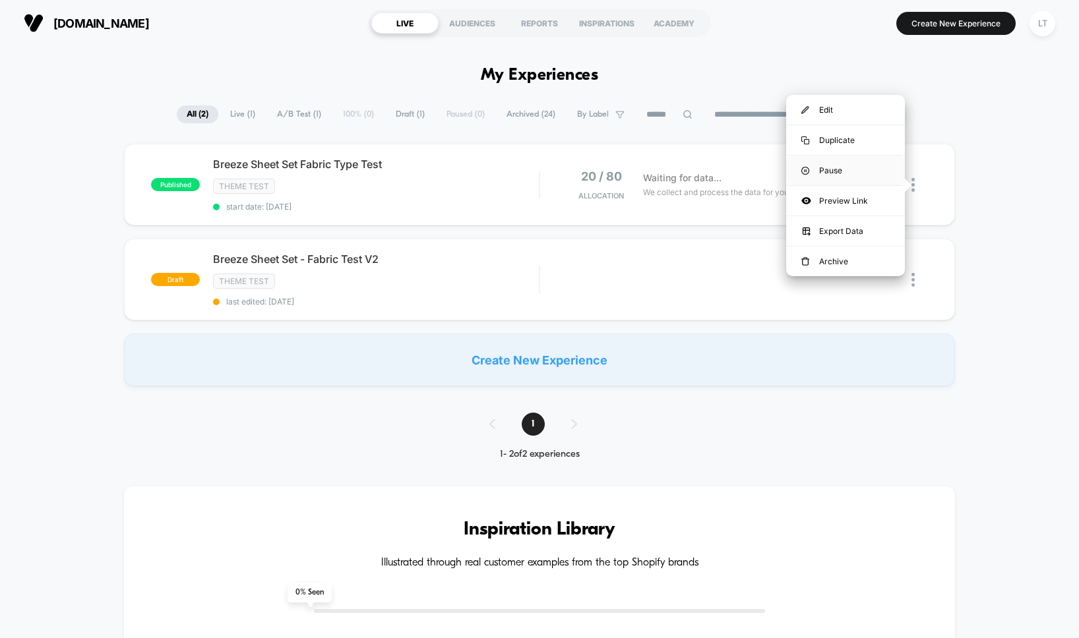
click at [835, 167] on div "Pause" at bounding box center [845, 171] width 119 height 30
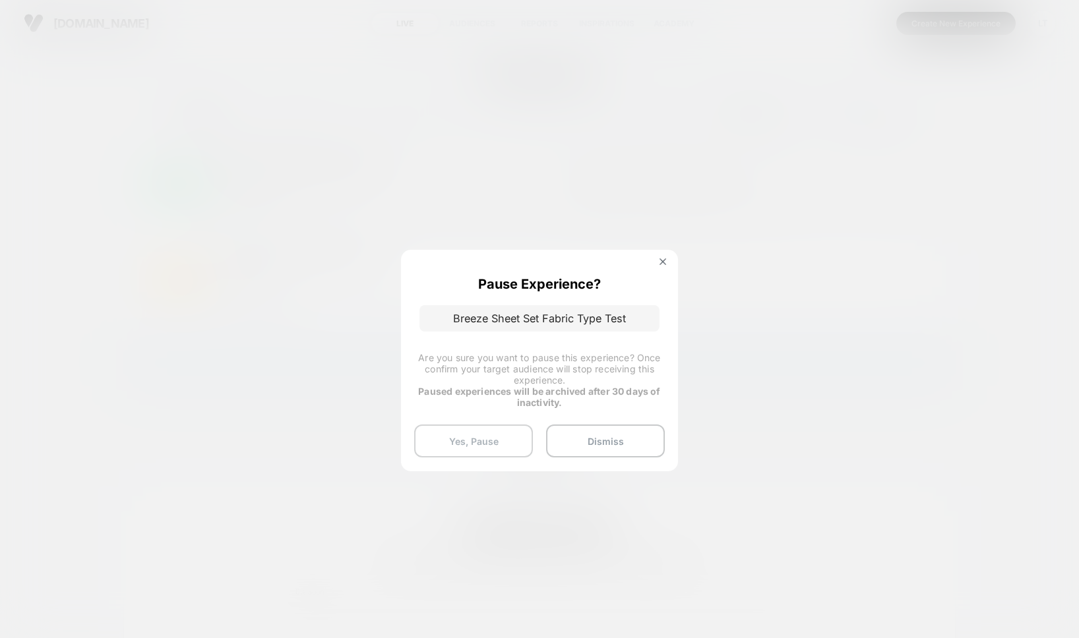
click at [491, 428] on button "Yes, Pause" at bounding box center [473, 441] width 119 height 33
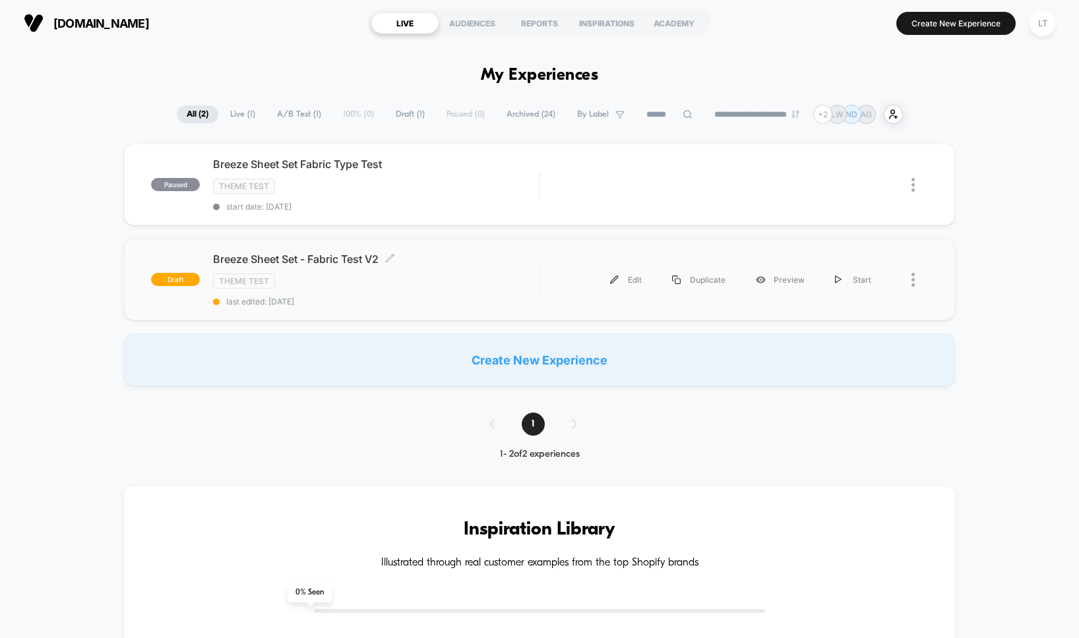
click at [314, 267] on div "Breeze Sheet Set - Fabric Test V2 Click to edit experience details Click to edi…" at bounding box center [376, 279] width 326 height 54
